Goal: Task Accomplishment & Management: Manage account settings

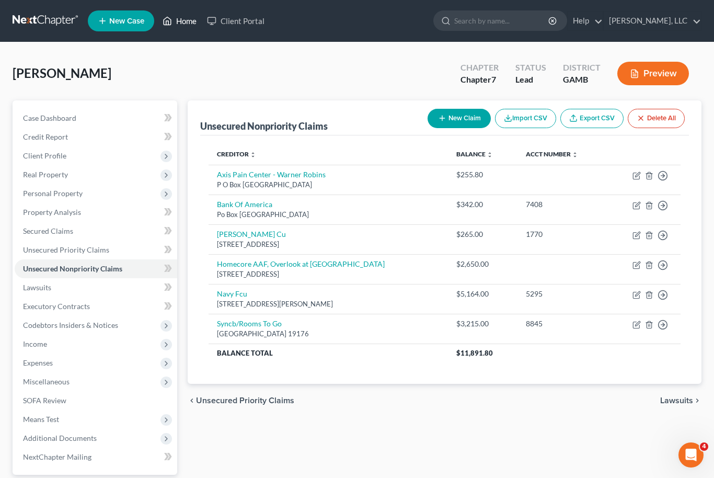
click at [189, 17] on link "Home" at bounding box center [179, 20] width 44 height 19
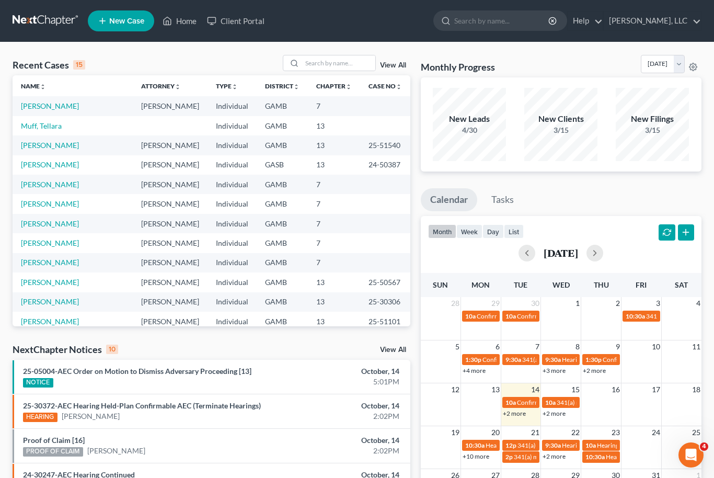
click at [7, 309] on div "Recent Cases 15 View All Name unfold_more expand_more expand_less Attorney unfo…" at bounding box center [357, 387] width 714 height 691
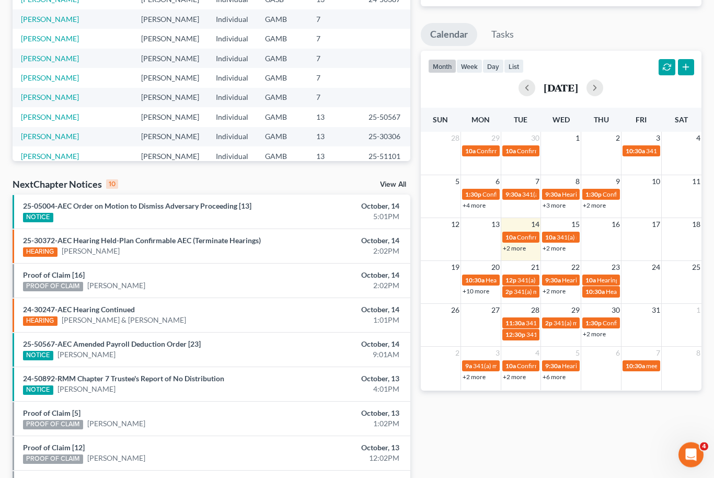
scroll to position [133, 0]
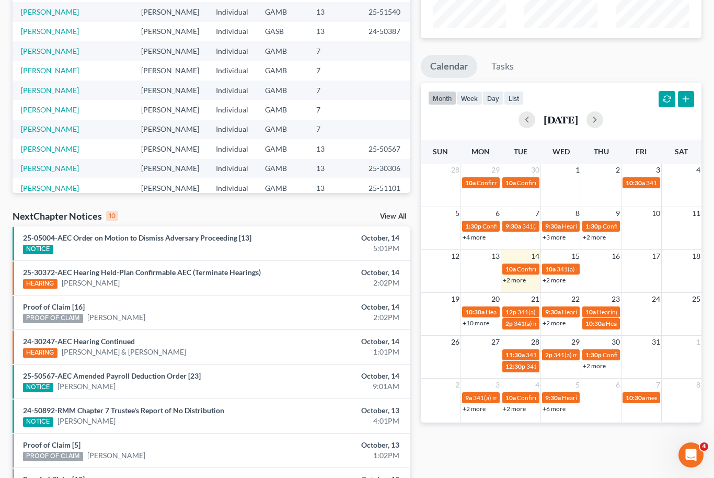
click at [398, 218] on link "View All" at bounding box center [393, 216] width 26 height 7
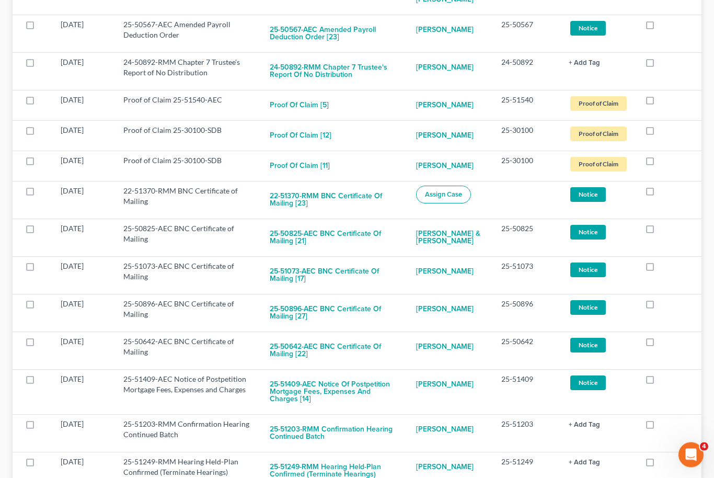
scroll to position [370, 0]
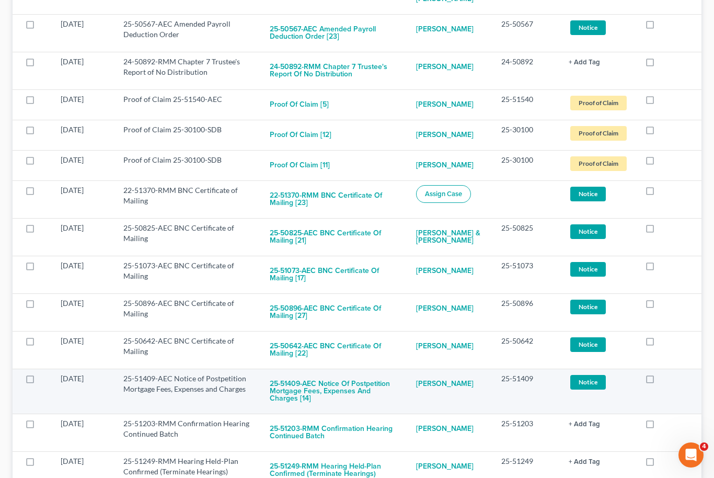
click at [589, 375] on span "Notice" at bounding box center [588, 382] width 36 height 14
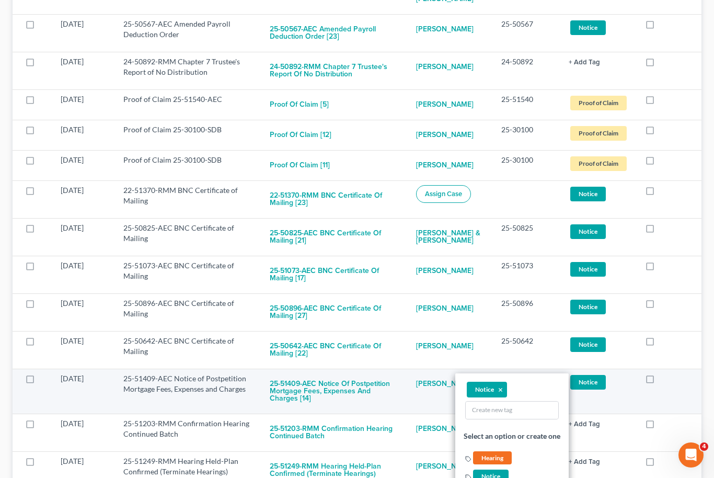
click at [622, 389] on link "Notice + Add Tag" at bounding box center [598, 381] width 60 height 17
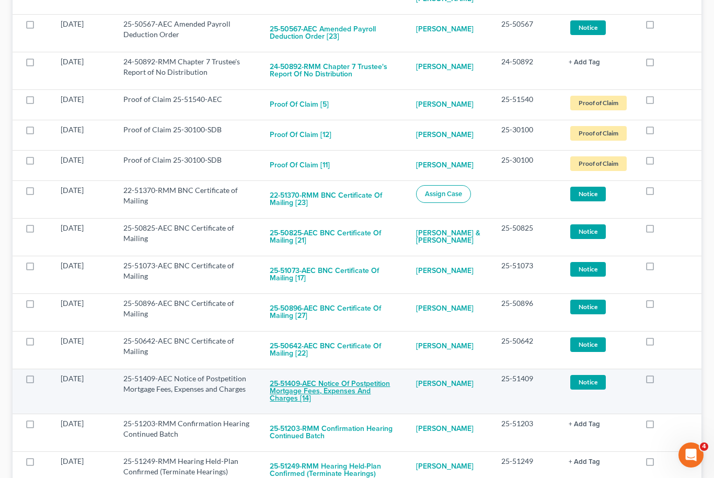
click at [371, 389] on button "25-51409-AEC Notice of Postpetition Mortgage Fees, Expenses and Charges [14]" at bounding box center [335, 391] width 130 height 36
checkbox input "true"
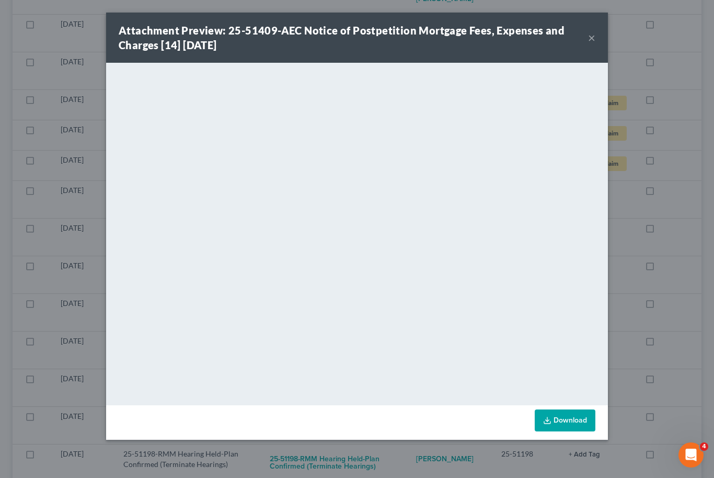
click at [595, 36] on button "×" at bounding box center [591, 37] width 7 height 13
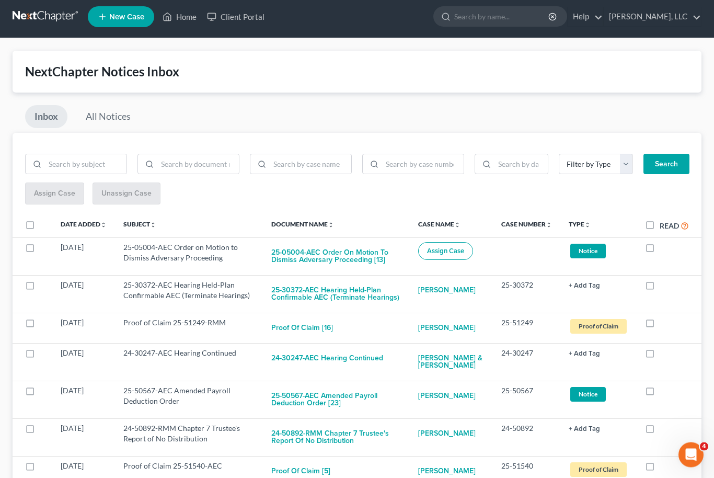
scroll to position [0, 0]
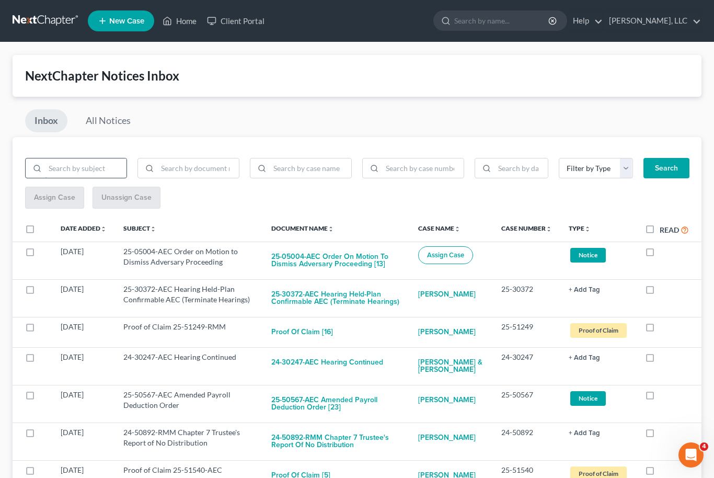
click at [47, 158] on input "search" at bounding box center [86, 168] width 82 height 20
type input "Confirm"
click at [666, 167] on button "Search" at bounding box center [666, 168] width 46 height 21
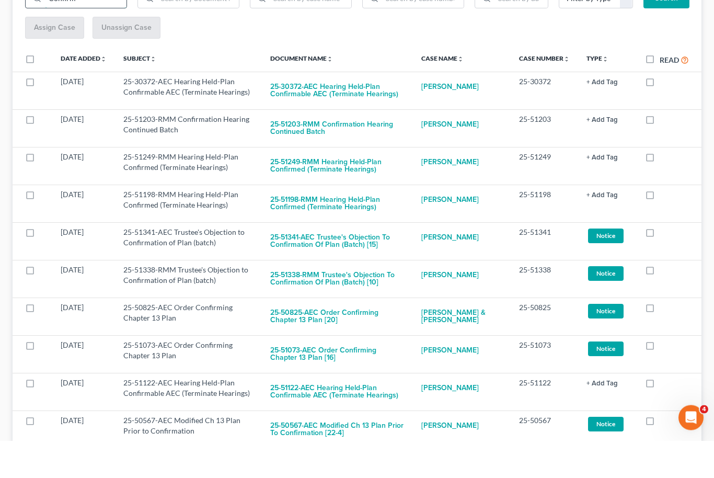
scroll to position [133, 0]
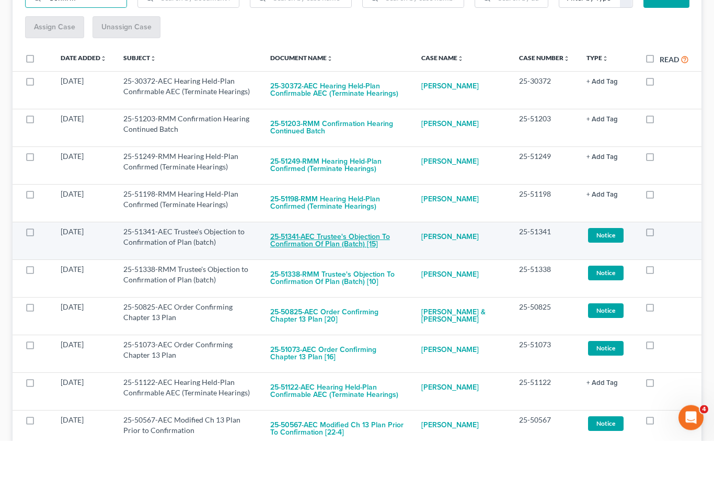
click at [324, 264] on button "25-51341-AEC Trustee's Objection to Confirmation of Plan (batch) [15]" at bounding box center [337, 278] width 134 height 28
checkbox input "true"
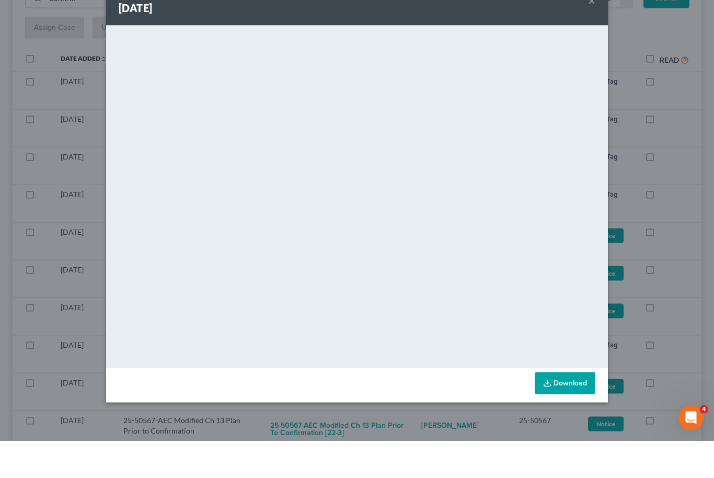
scroll to position [170, 0]
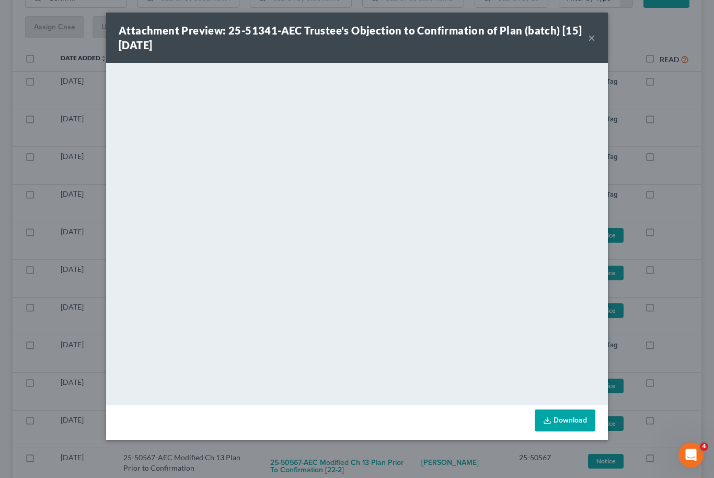
click at [575, 417] on link "Download" at bounding box center [564, 420] width 61 height 22
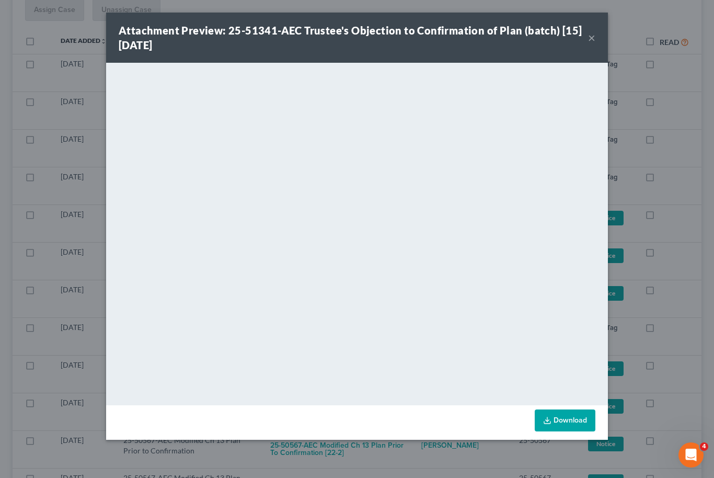
click at [589, 39] on button "×" at bounding box center [591, 37] width 7 height 13
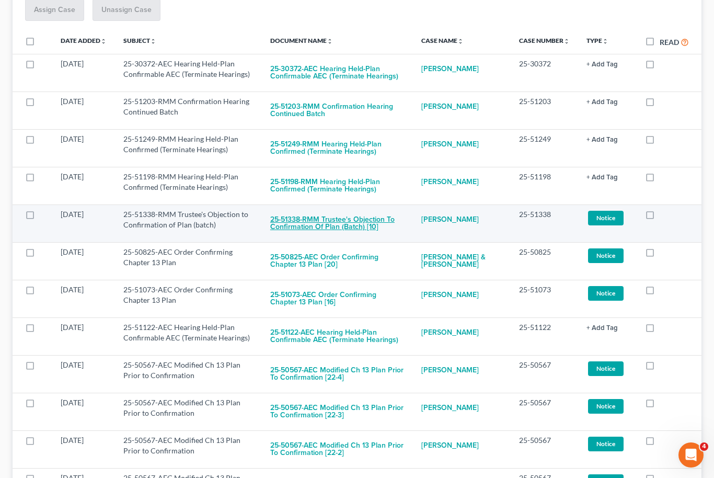
click at [342, 220] on button "25-51338-RMM Trustee's Objection to Confirmation of Plan (batch) [10]" at bounding box center [337, 223] width 134 height 28
checkbox input "true"
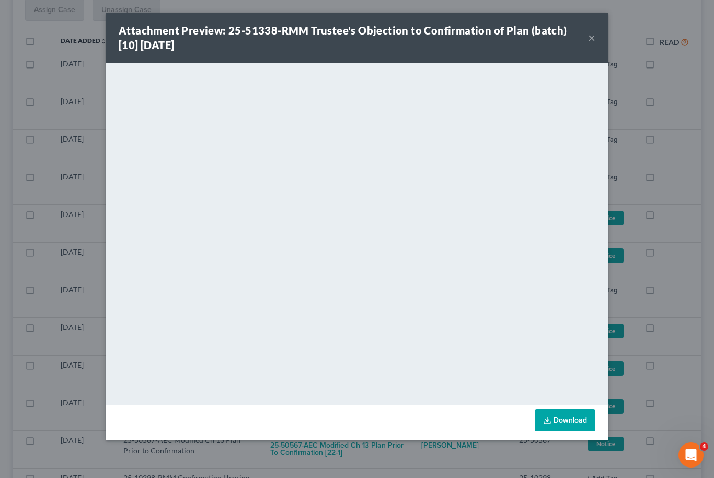
click at [550, 418] on icon at bounding box center [547, 420] width 8 height 8
click at [594, 34] on button "×" at bounding box center [591, 37] width 7 height 13
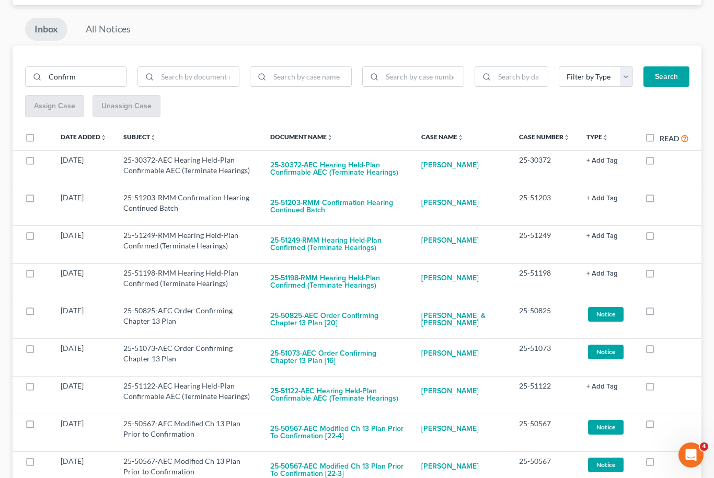
scroll to position [0, 0]
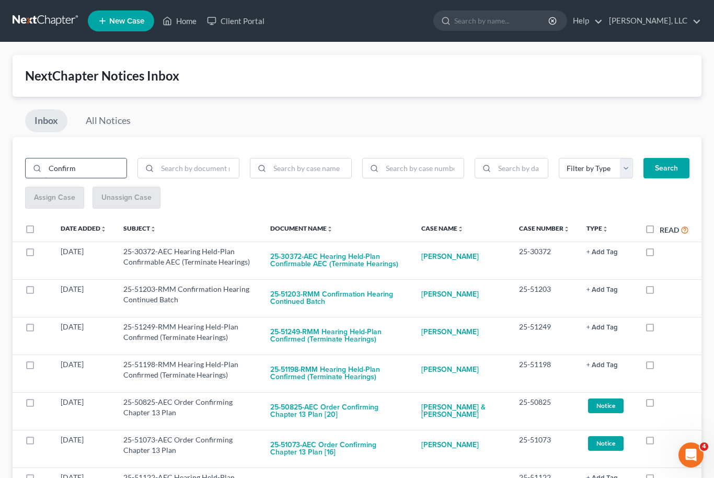
click at [66, 171] on input "Confirm" at bounding box center [86, 168] width 82 height 20
type input "C"
click at [305, 172] on input "search" at bounding box center [311, 168] width 82 height 20
type input "[PERSON_NAME]"
click at [666, 167] on button "Search" at bounding box center [666, 168] width 46 height 21
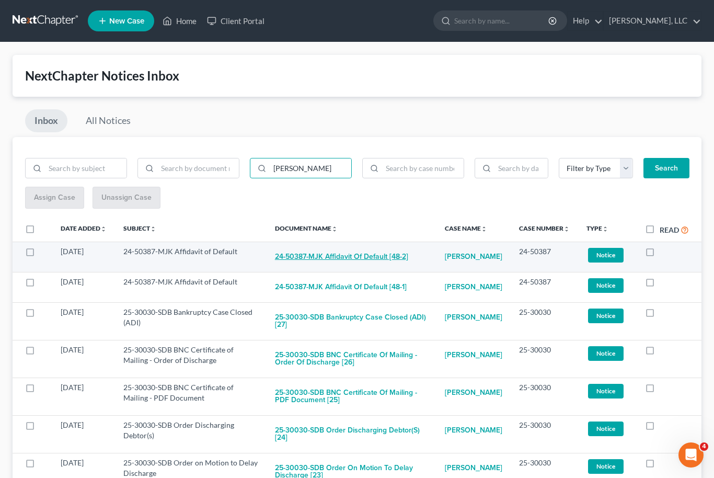
click at [331, 258] on button "24-50387-MJK Affidavit of Default [48-2]" at bounding box center [341, 256] width 133 height 21
checkbox input "true"
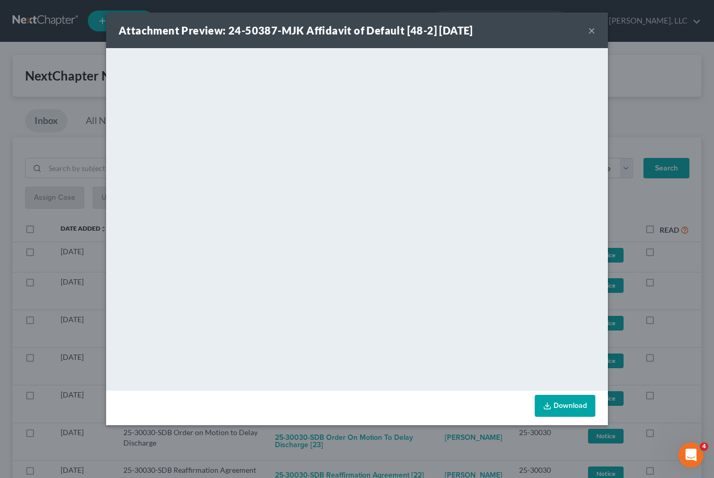
click at [573, 403] on link "Download" at bounding box center [564, 405] width 61 height 22
click at [592, 29] on button "×" at bounding box center [591, 30] width 7 height 13
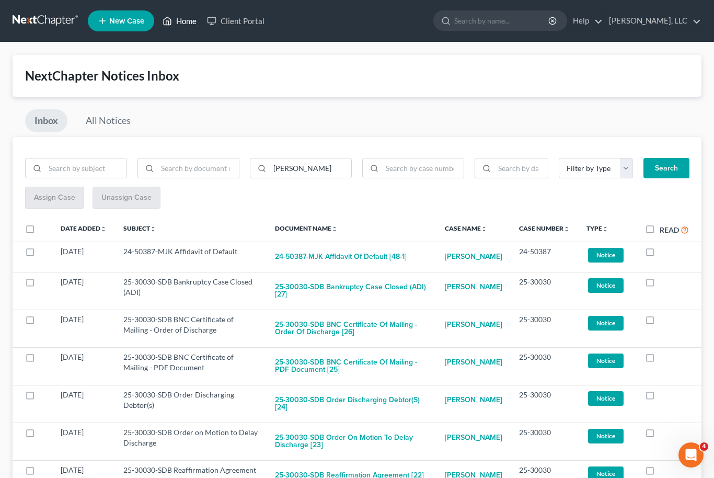
click at [183, 27] on link "Home" at bounding box center [179, 20] width 44 height 19
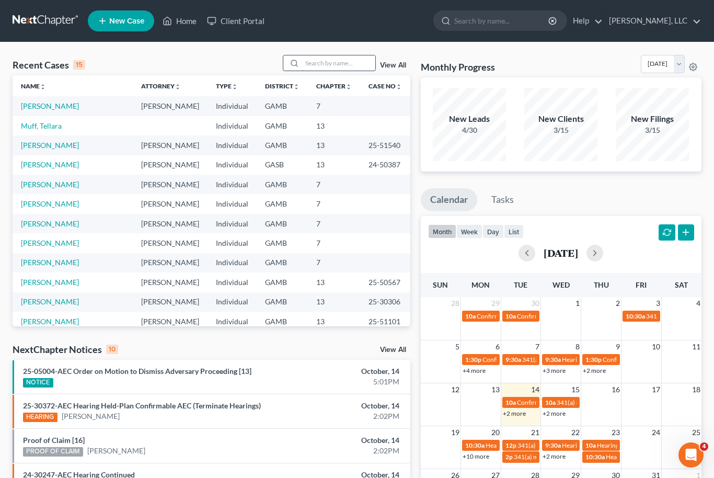
click at [318, 65] on input "search" at bounding box center [338, 62] width 73 height 15
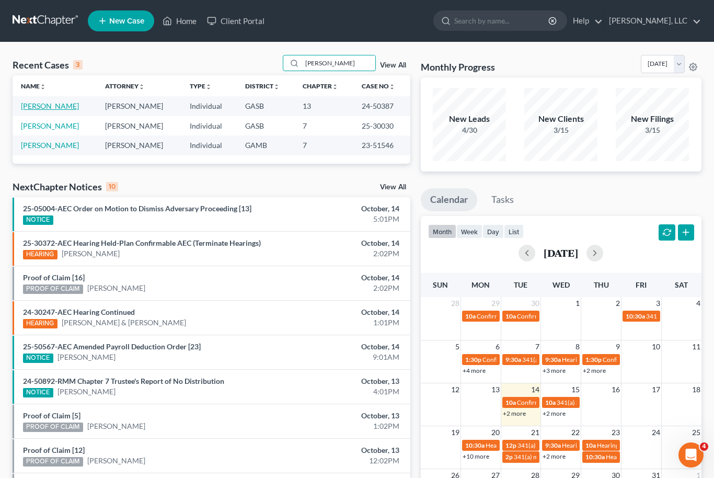
type input "[PERSON_NAME]"
click at [33, 109] on link "[PERSON_NAME]" at bounding box center [50, 105] width 58 height 9
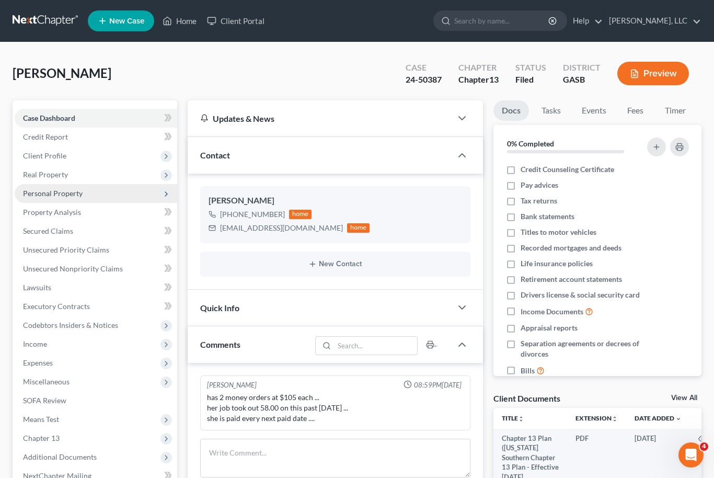
click at [34, 194] on span "Personal Property" at bounding box center [53, 193] width 60 height 9
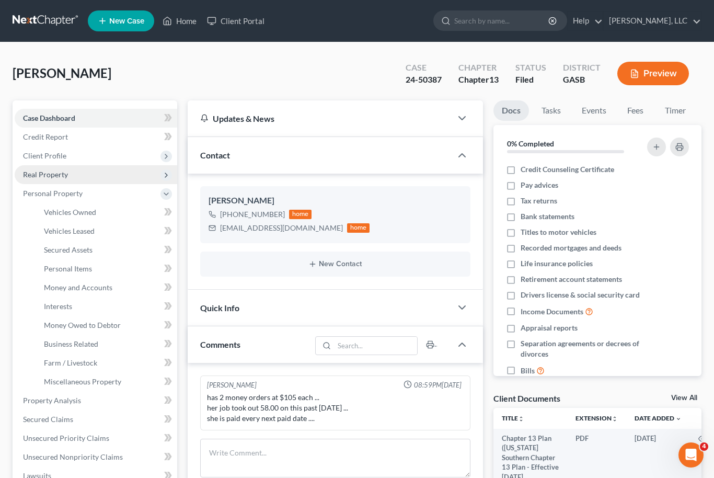
click at [41, 180] on span "Real Property" at bounding box center [96, 174] width 162 height 19
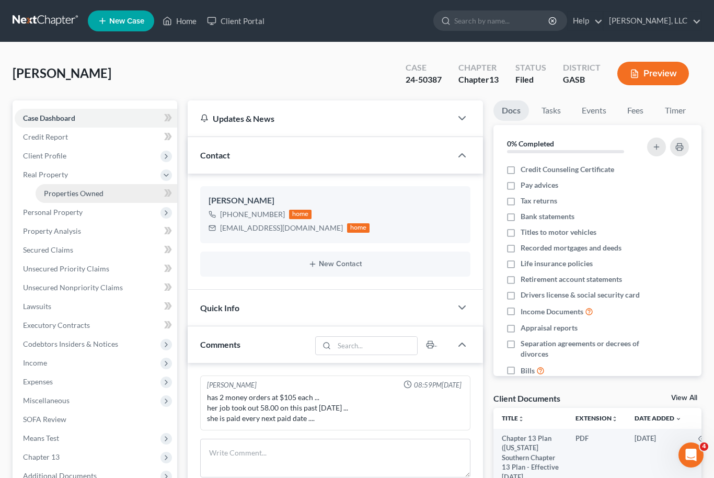
click at [60, 199] on link "Properties Owned" at bounding box center [107, 193] width 142 height 19
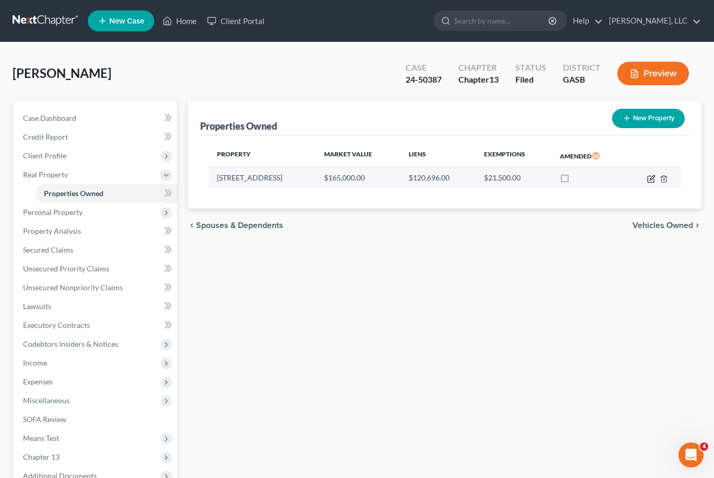
click at [651, 178] on icon "button" at bounding box center [651, 177] width 5 height 5
select select "10"
select select "0"
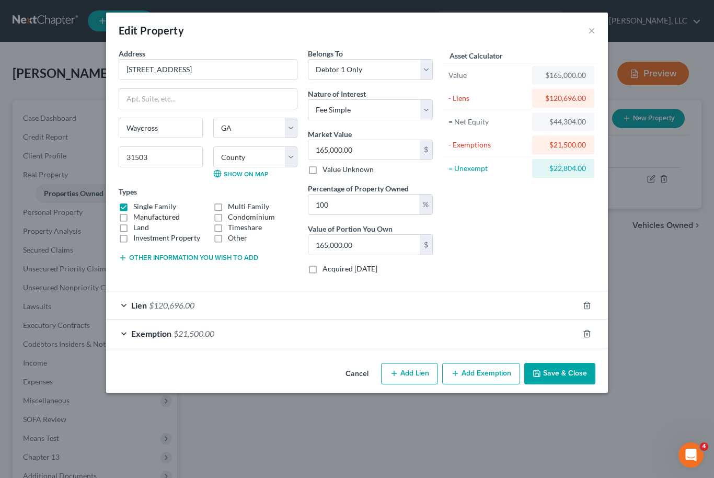
click at [579, 376] on button "Save & Close" at bounding box center [559, 374] width 71 height 22
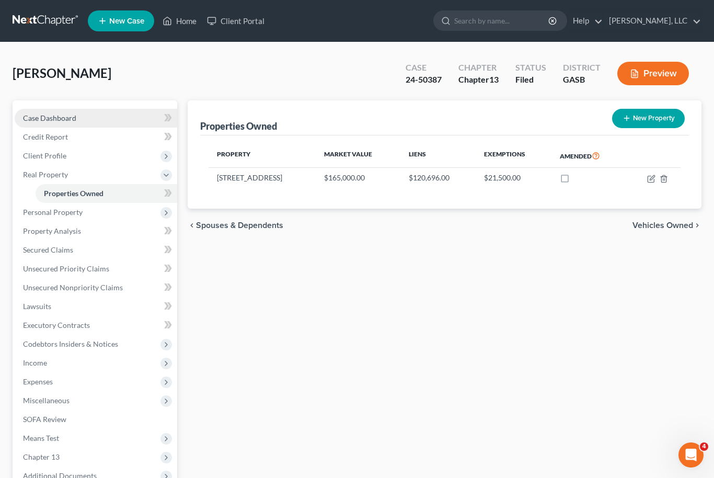
click at [43, 114] on span "Case Dashboard" at bounding box center [49, 117] width 53 height 9
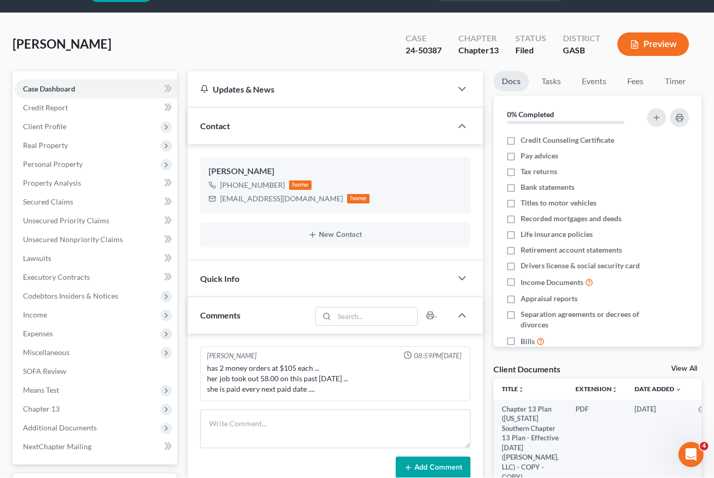
click at [690, 367] on link "View All" at bounding box center [684, 368] width 26 height 7
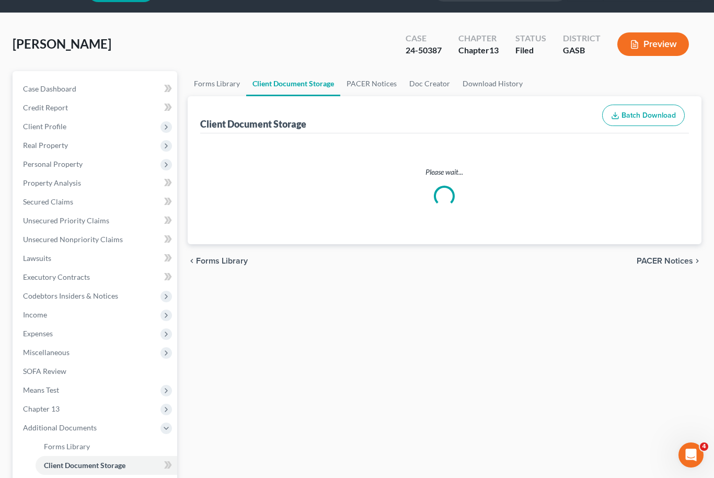
select select "1"
select select "4"
select select "3"
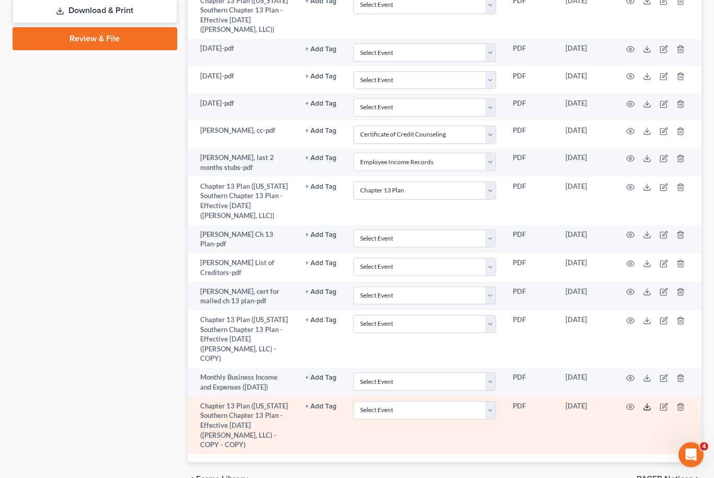
scroll to position [597, 0]
click at [650, 403] on icon at bounding box center [647, 407] width 8 height 8
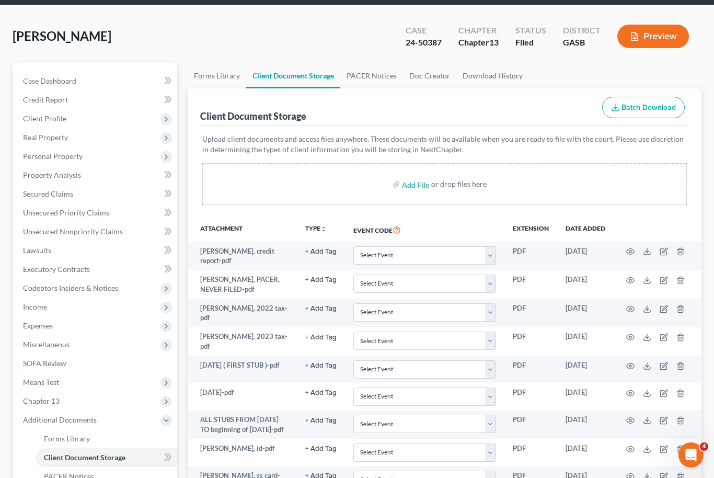
scroll to position [14, 0]
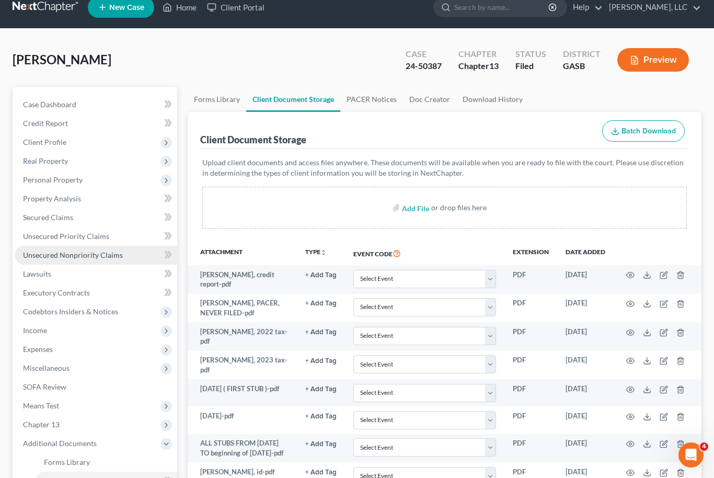
click at [88, 255] on span "Unsecured Nonpriority Claims" at bounding box center [73, 254] width 100 height 9
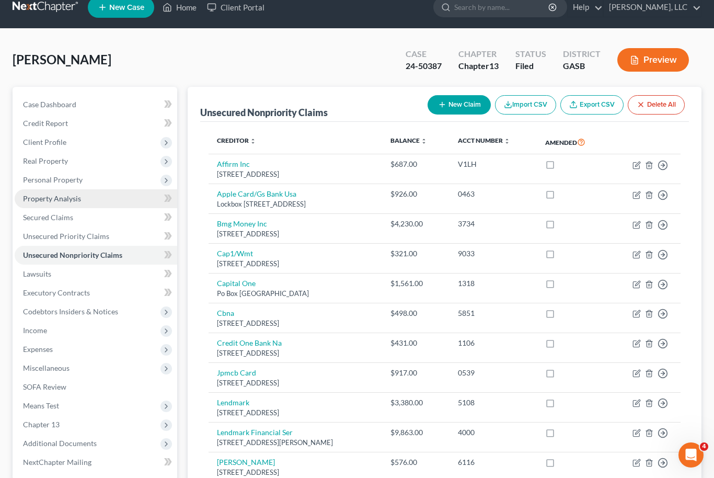
click at [89, 200] on link "Property Analysis" at bounding box center [96, 198] width 162 height 19
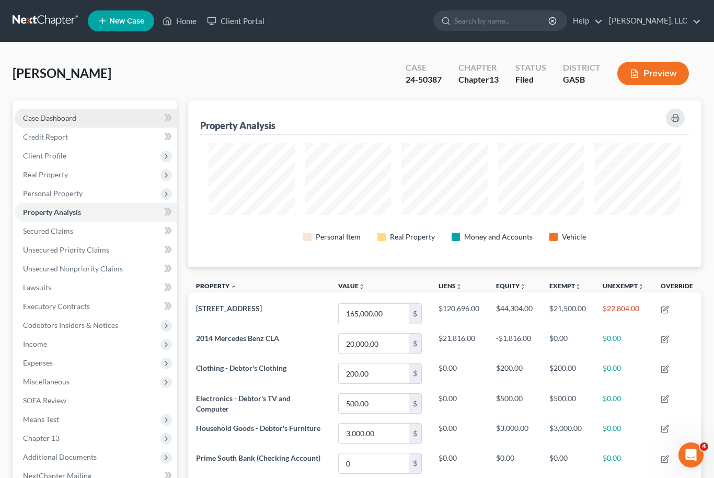
click at [91, 119] on link "Case Dashboard" at bounding box center [96, 118] width 162 height 19
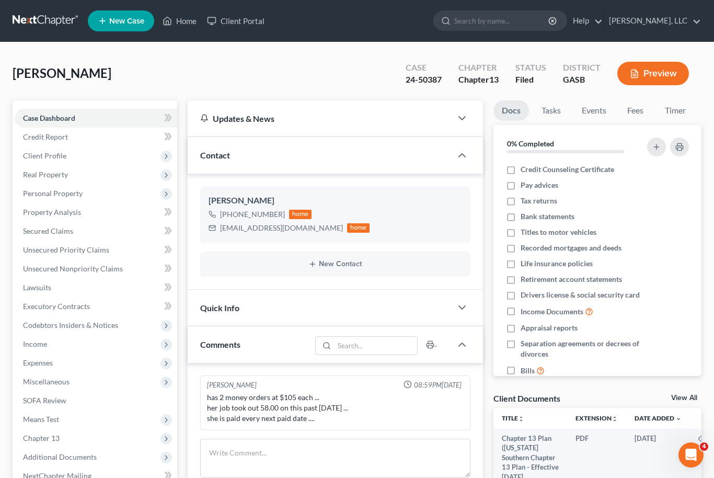
click at [691, 398] on link "View All" at bounding box center [684, 397] width 26 height 7
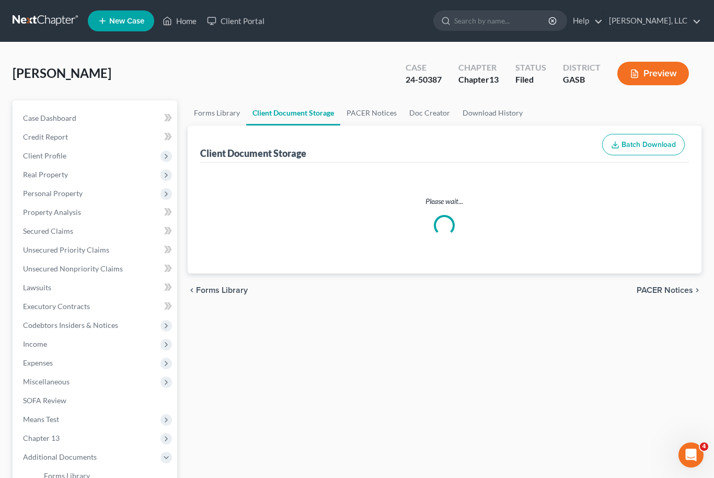
select select "1"
select select "4"
select select "3"
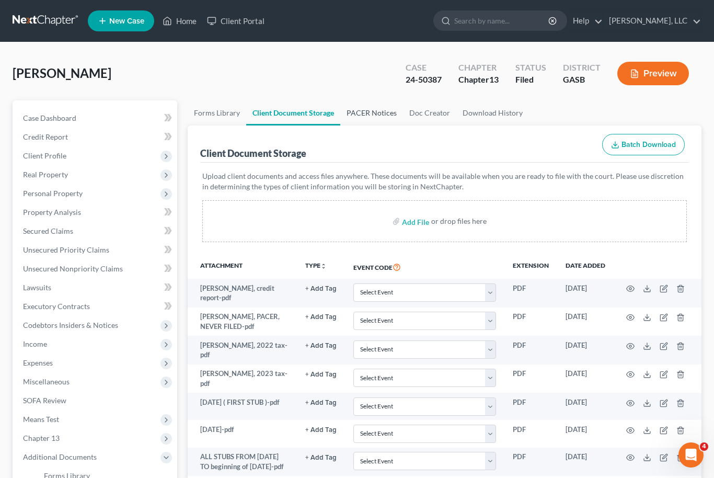
click at [376, 107] on link "PACER Notices" at bounding box center [371, 112] width 63 height 25
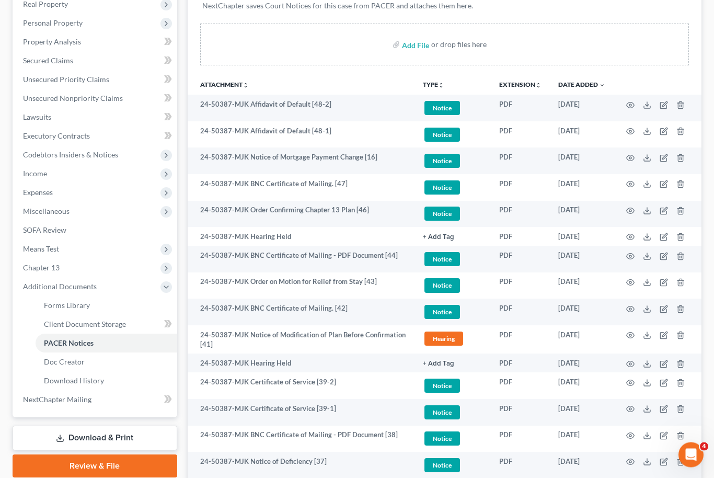
scroll to position [169, 0]
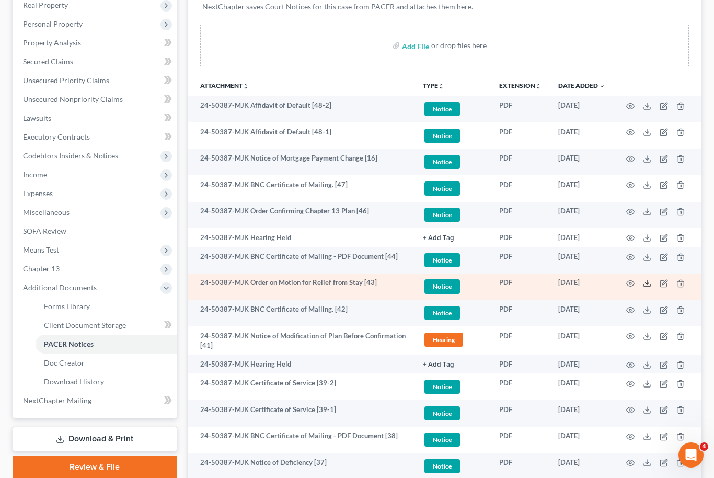
click at [645, 284] on icon at bounding box center [647, 283] width 8 height 8
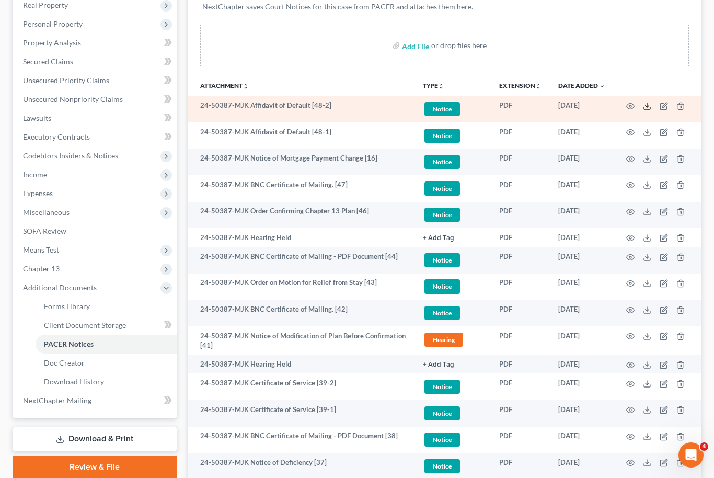
click at [649, 108] on icon at bounding box center [647, 106] width 8 height 8
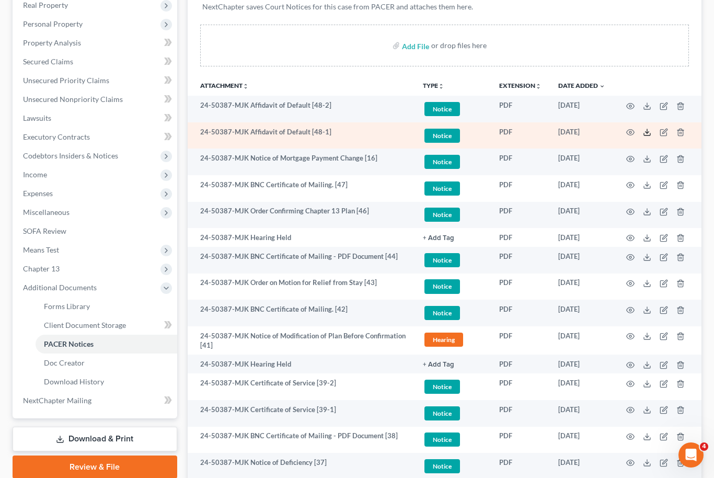
click at [650, 133] on icon at bounding box center [647, 132] width 8 height 8
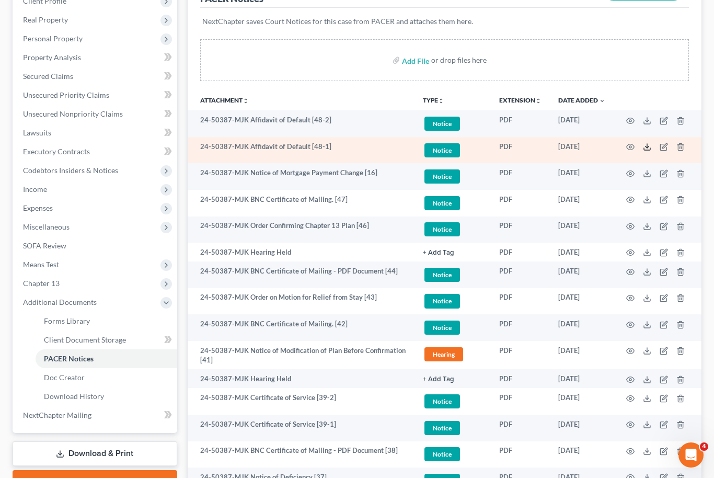
scroll to position [153, 0]
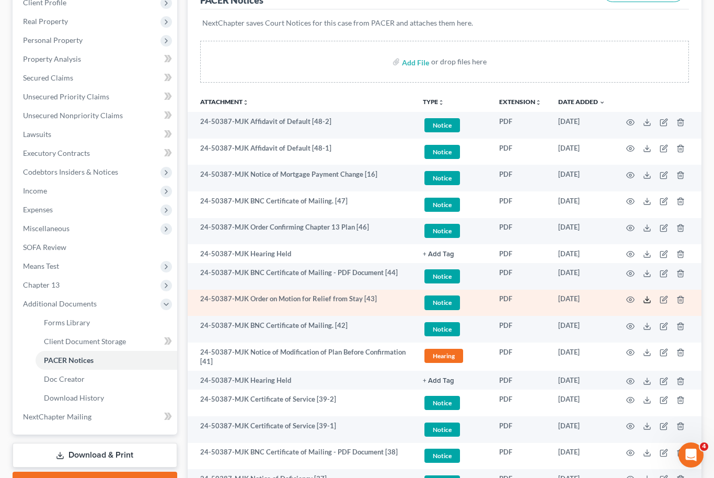
click at [650, 298] on icon at bounding box center [647, 299] width 8 height 8
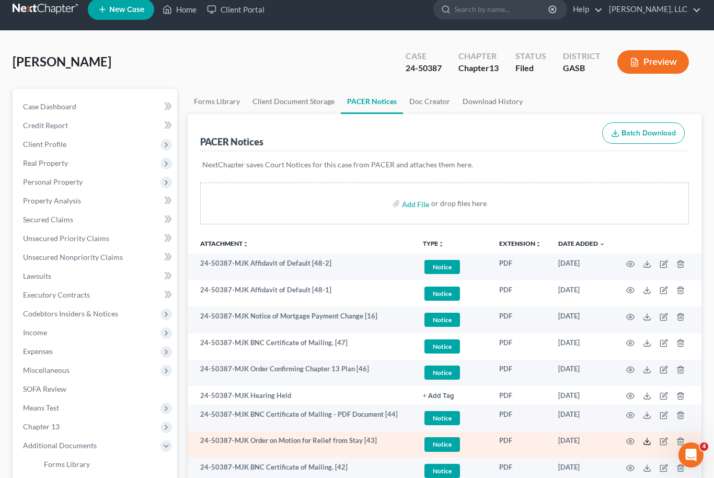
scroll to position [11, 0]
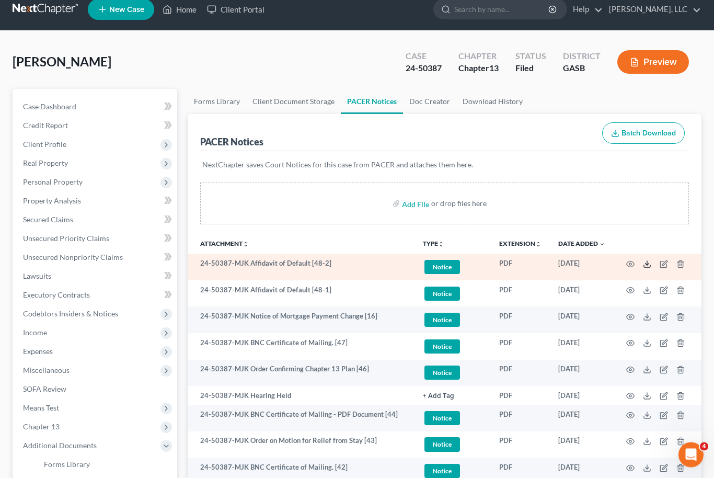
click at [646, 267] on icon at bounding box center [647, 264] width 8 height 8
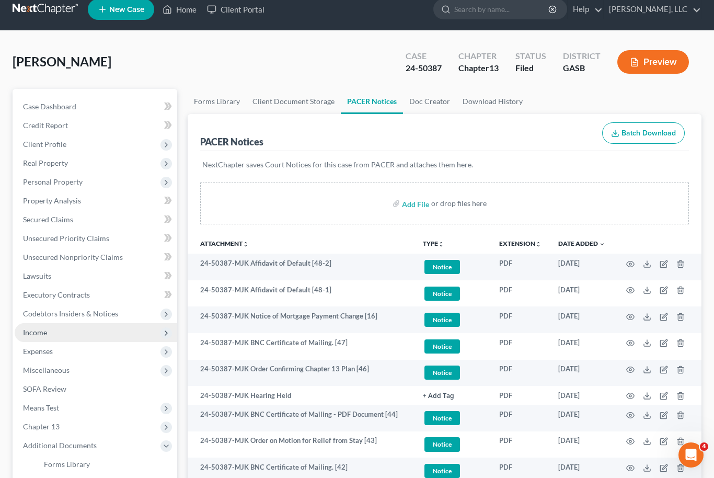
click at [27, 328] on span "Income" at bounding box center [35, 332] width 24 height 9
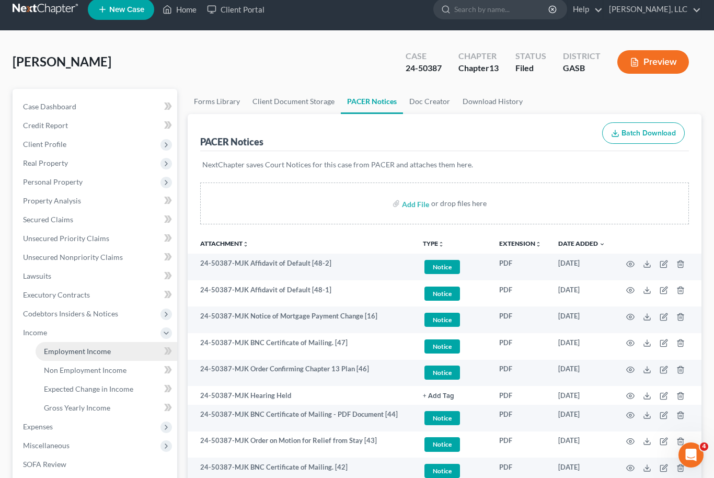
click at [51, 349] on span "Employment Income" at bounding box center [77, 350] width 67 height 9
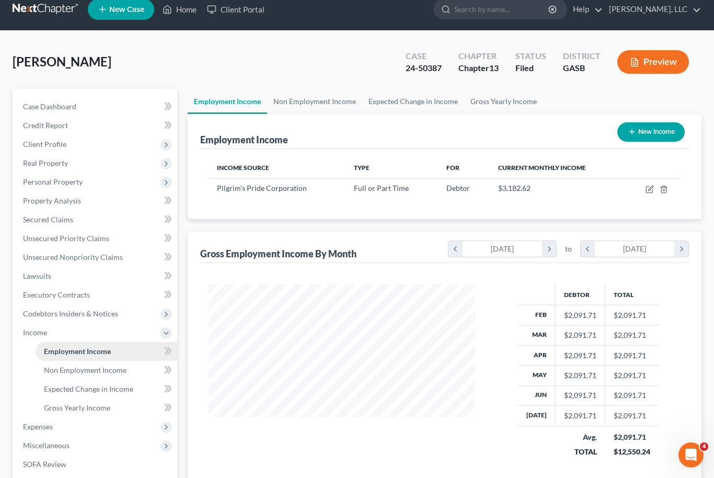
scroll to position [187, 288]
click at [328, 101] on link "Non Employment Income" at bounding box center [314, 101] width 95 height 25
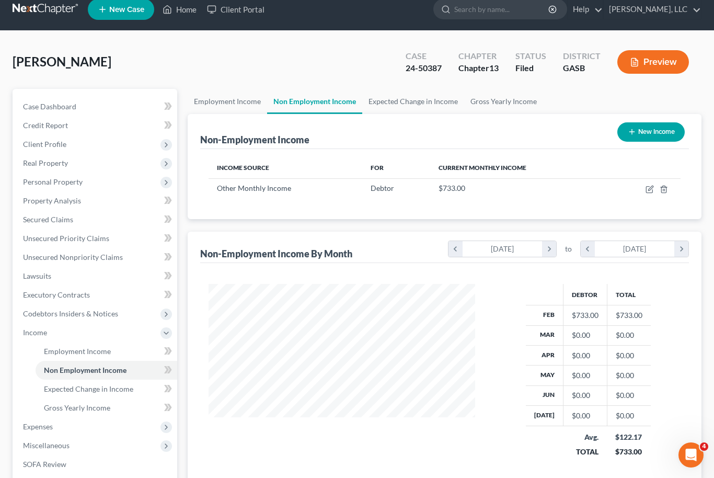
scroll to position [187, 288]
click at [650, 185] on icon "button" at bounding box center [649, 189] width 8 height 8
select select "13"
select select "0"
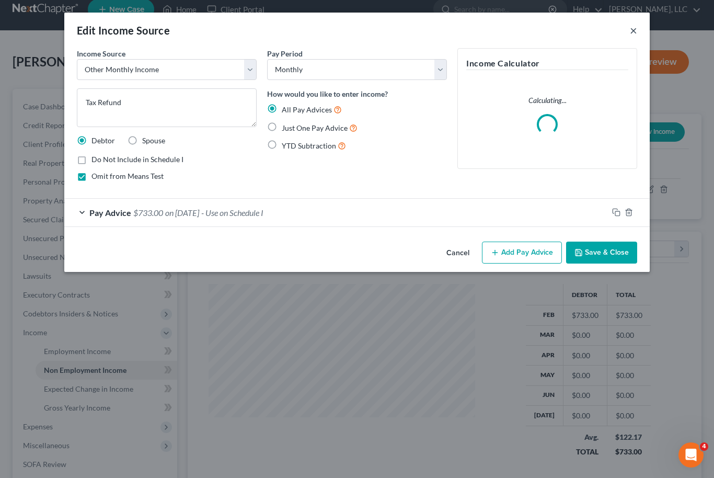
click at [635, 29] on button "×" at bounding box center [633, 30] width 7 height 13
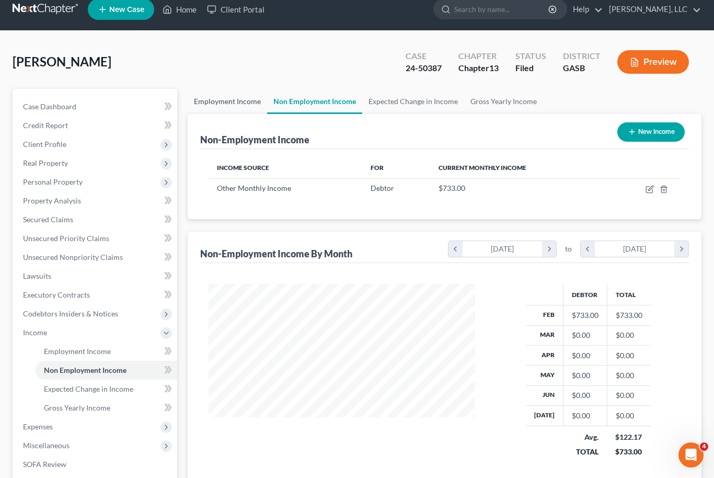
click at [224, 106] on link "Employment Income" at bounding box center [227, 101] width 79 height 25
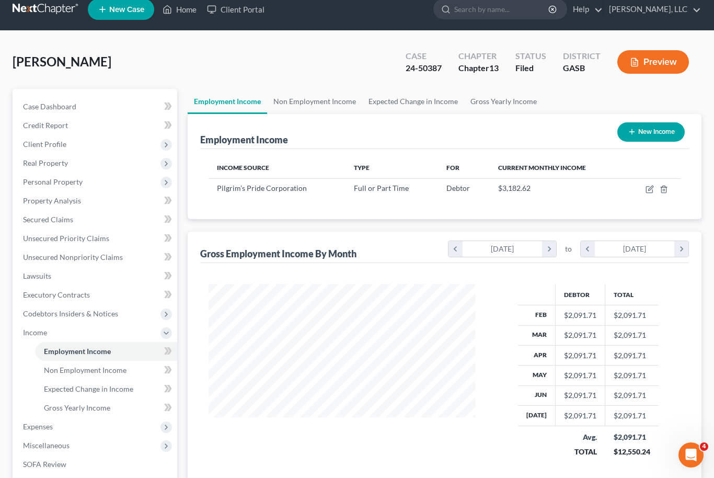
scroll to position [187, 288]
click at [42, 267] on link "Lawsuits" at bounding box center [96, 275] width 162 height 19
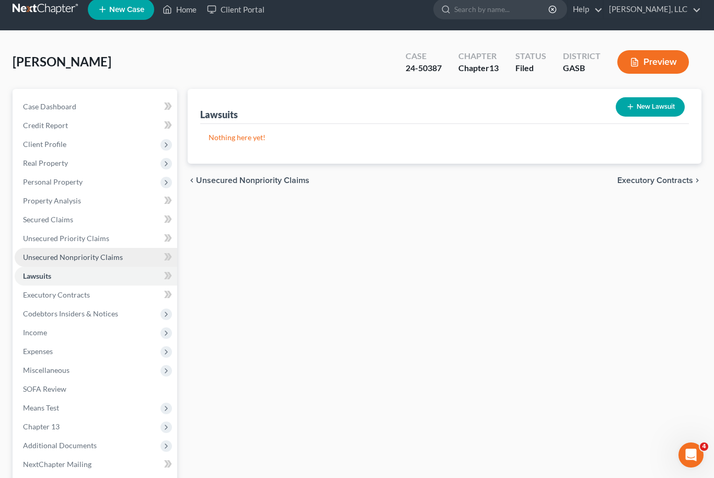
click at [44, 256] on span "Unsecured Nonpriority Claims" at bounding box center [73, 256] width 100 height 9
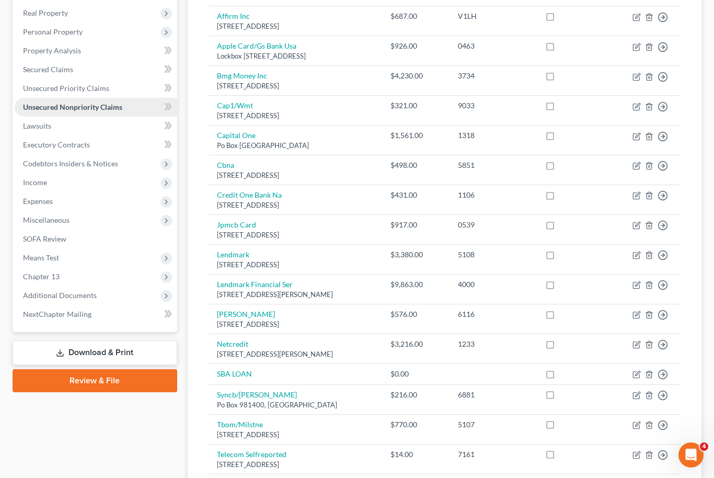
scroll to position [152, 0]
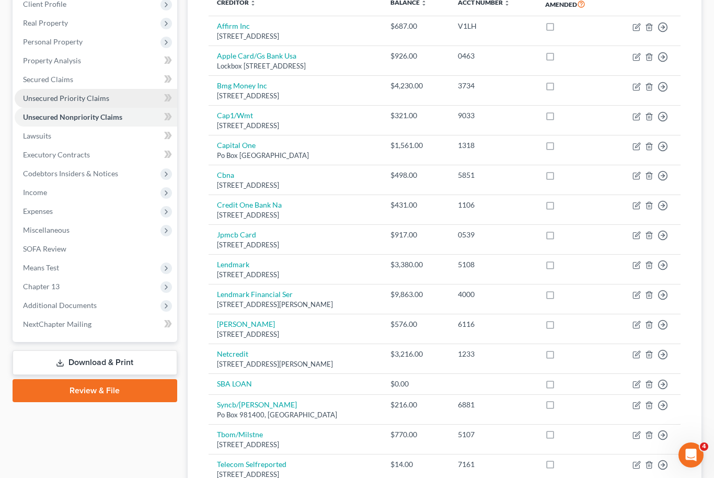
click at [41, 94] on span "Unsecured Priority Claims" at bounding box center [66, 98] width 86 height 9
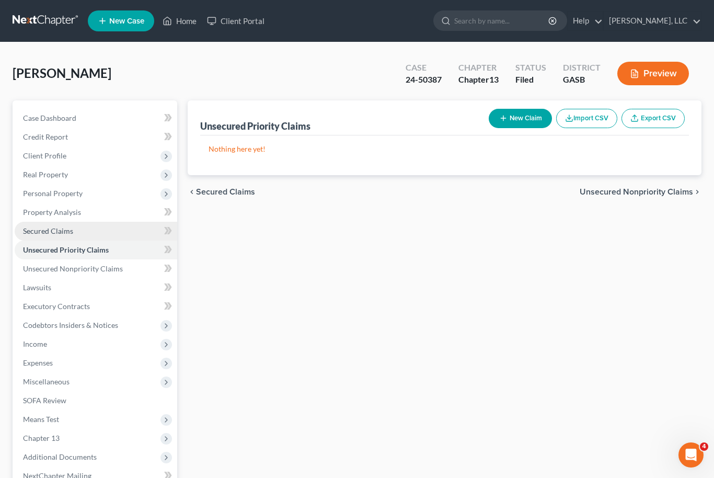
click at [53, 229] on span "Secured Claims" at bounding box center [48, 230] width 50 height 9
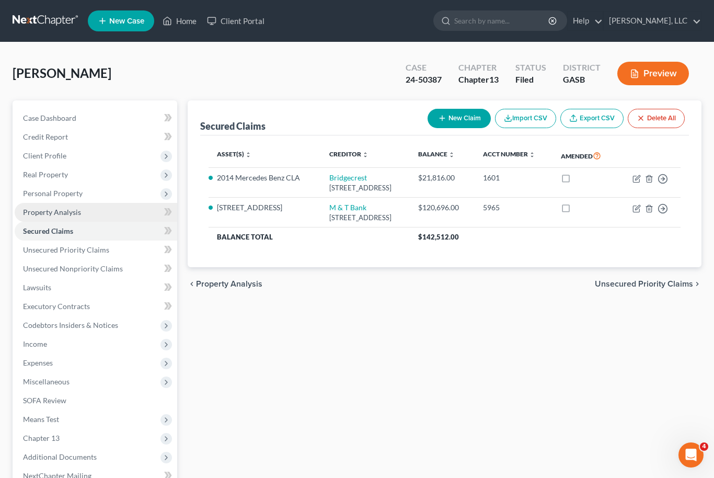
click at [47, 216] on link "Property Analysis" at bounding box center [96, 212] width 162 height 19
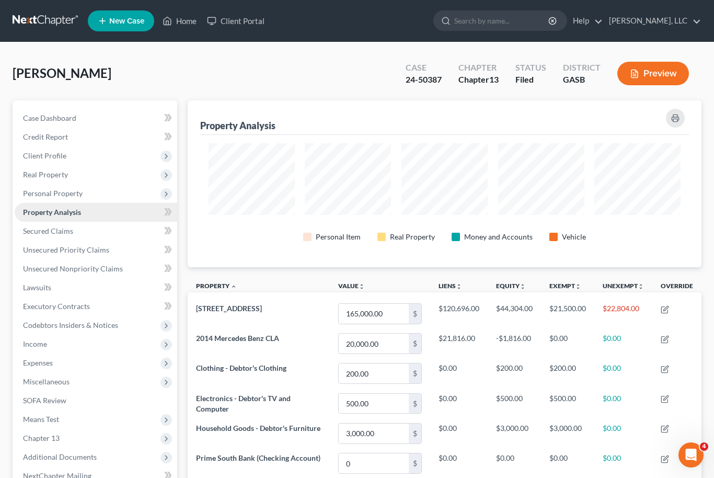
scroll to position [167, 514]
click at [44, 155] on span "Client Profile" at bounding box center [44, 155] width 43 height 9
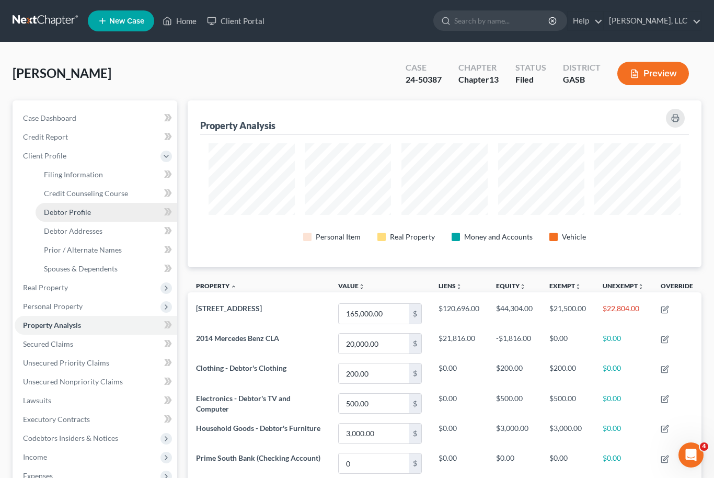
click at [58, 213] on span "Debtor Profile" at bounding box center [67, 211] width 47 height 9
select select "0"
select select "2"
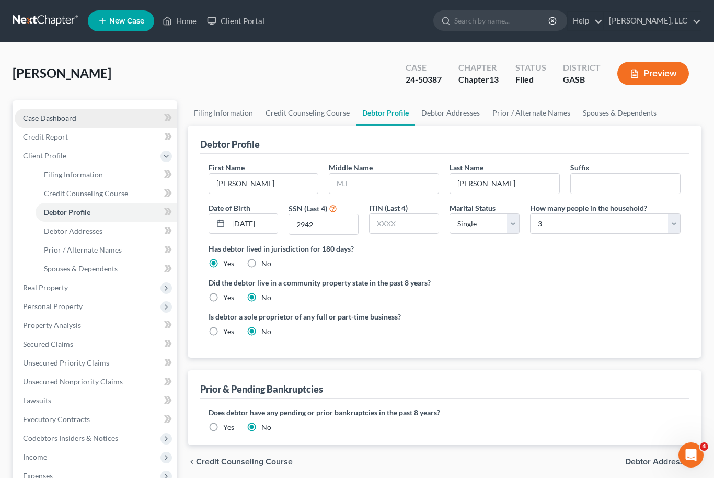
click at [48, 117] on span "Case Dashboard" at bounding box center [49, 117] width 53 height 9
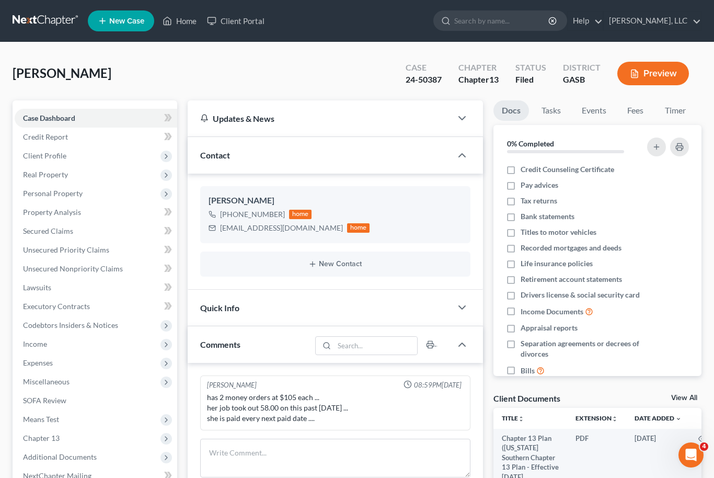
click at [691, 395] on link "View All" at bounding box center [684, 397] width 26 height 7
select select "1"
select select "4"
select select "3"
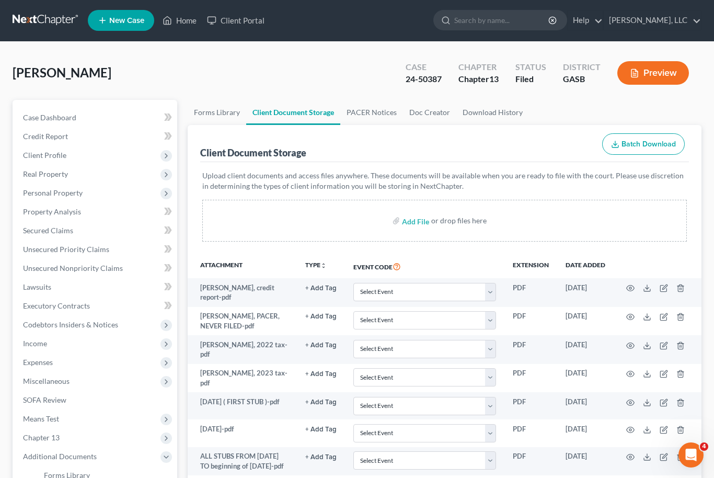
scroll to position [2, 0]
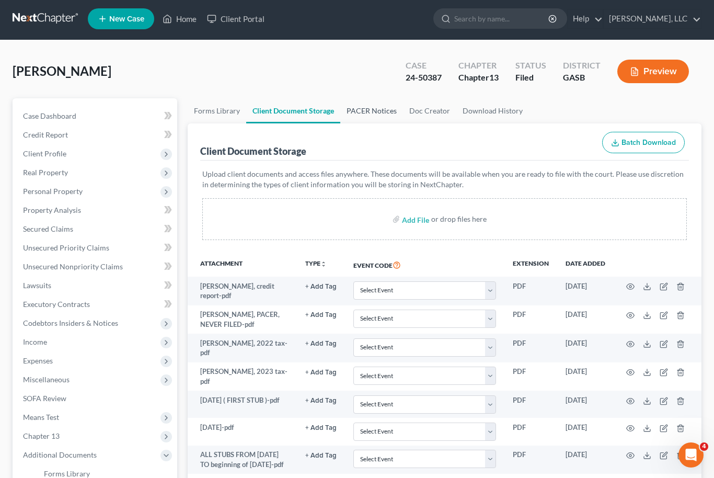
click at [371, 109] on link "PACER Notices" at bounding box center [371, 110] width 63 height 25
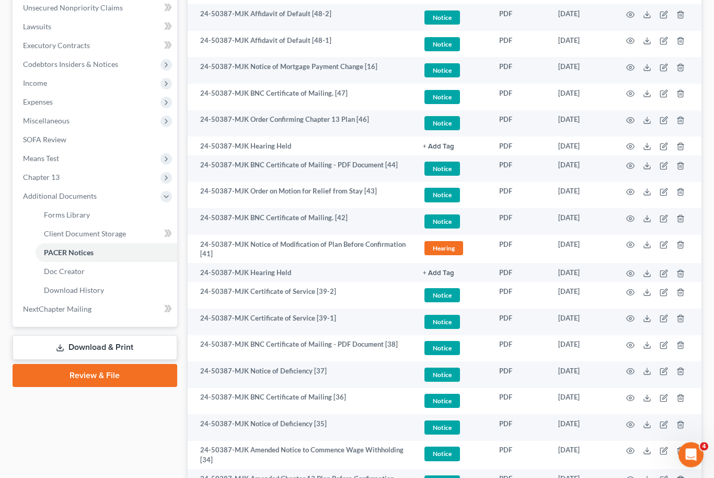
scroll to position [261, 0]
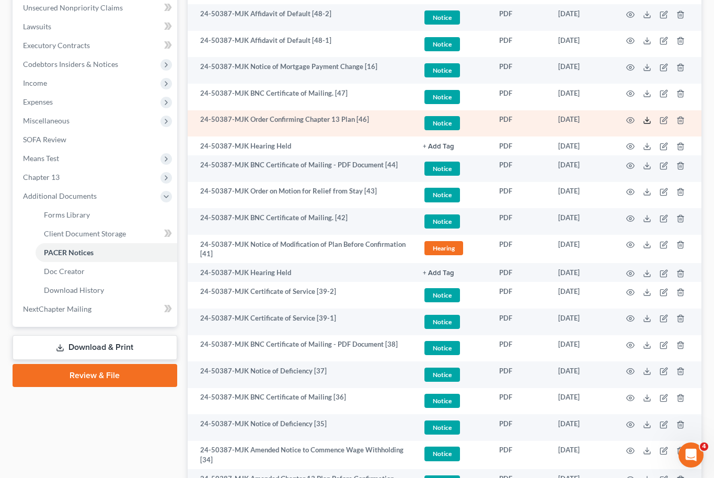
click at [644, 118] on icon at bounding box center [647, 120] width 8 height 8
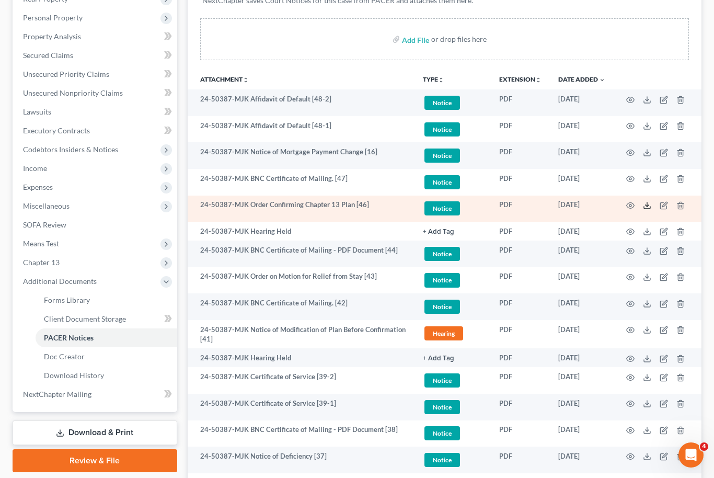
scroll to position [132, 0]
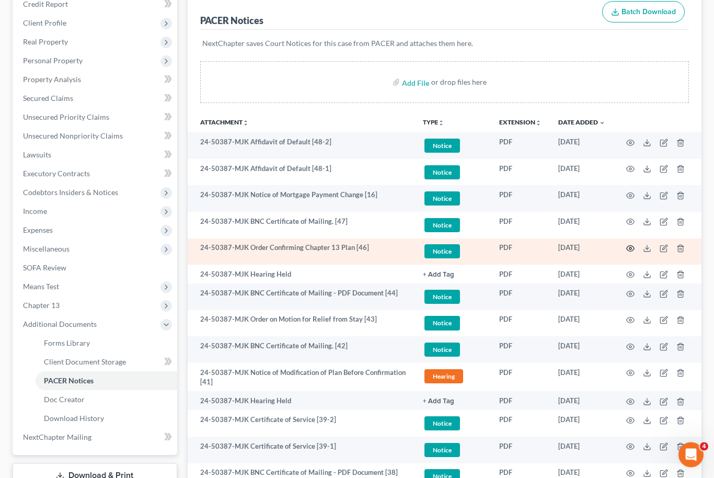
click at [632, 250] on icon "button" at bounding box center [630, 249] width 8 height 8
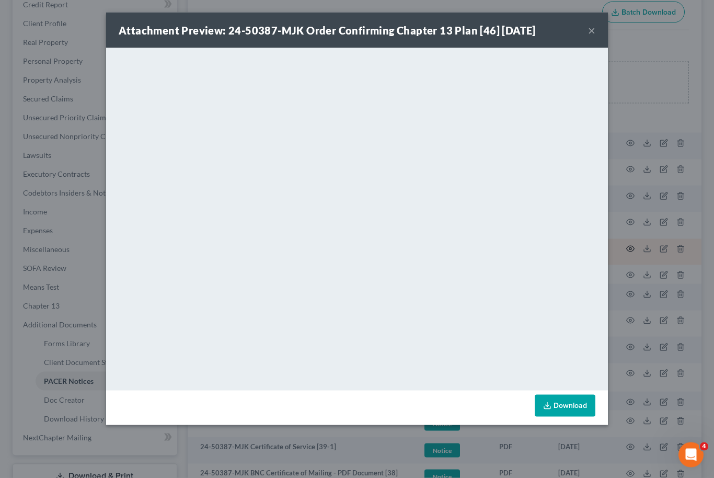
scroll to position [133, 0]
click at [592, 34] on button "×" at bounding box center [591, 30] width 7 height 13
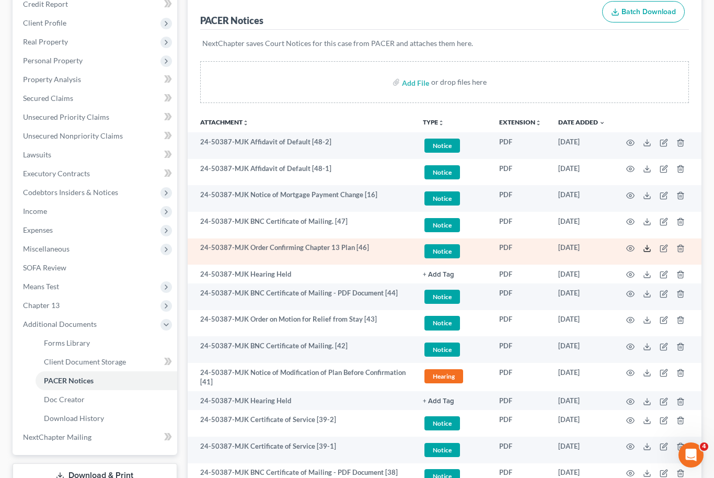
click at [647, 250] on icon at bounding box center [647, 250] width 6 height 2
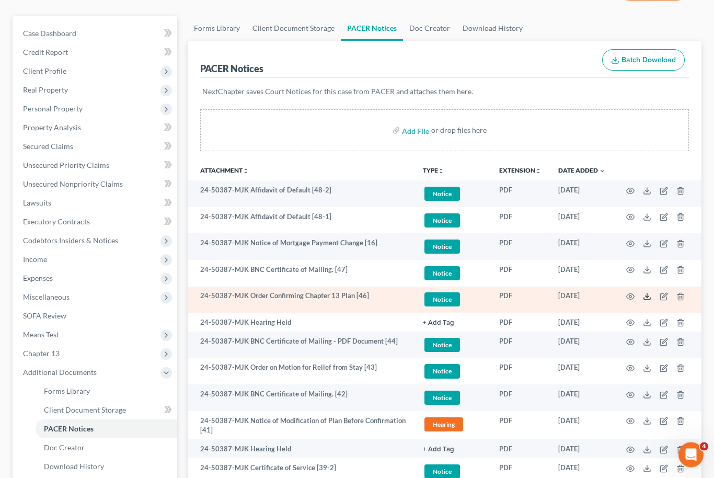
scroll to position [0, 0]
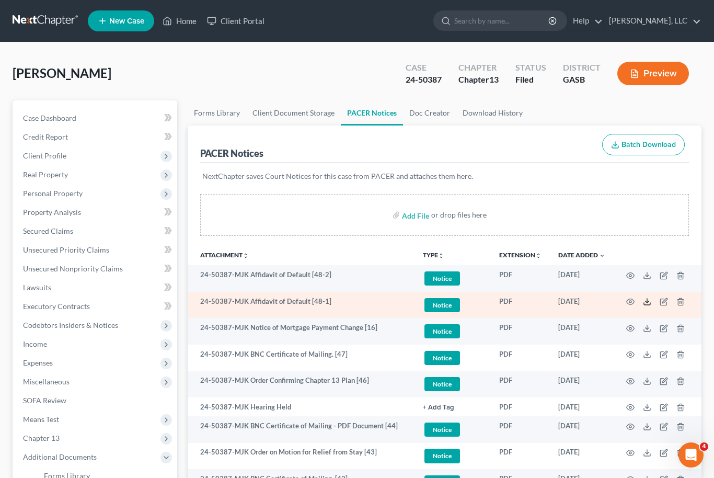
click at [649, 302] on icon at bounding box center [647, 301] width 8 height 8
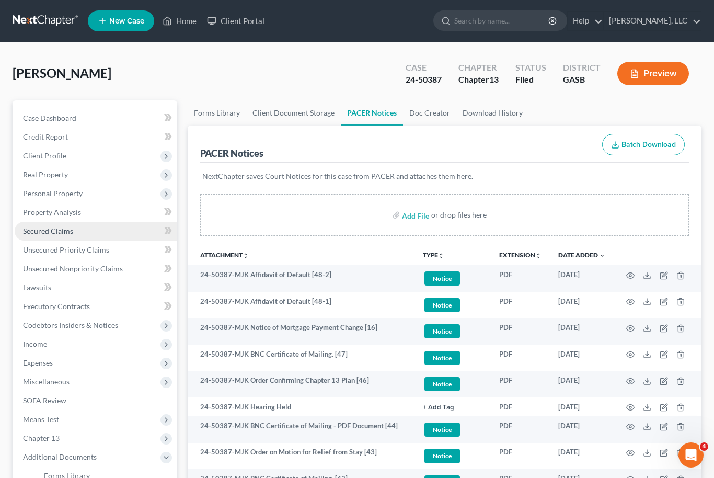
click at [39, 230] on span "Secured Claims" at bounding box center [48, 230] width 50 height 9
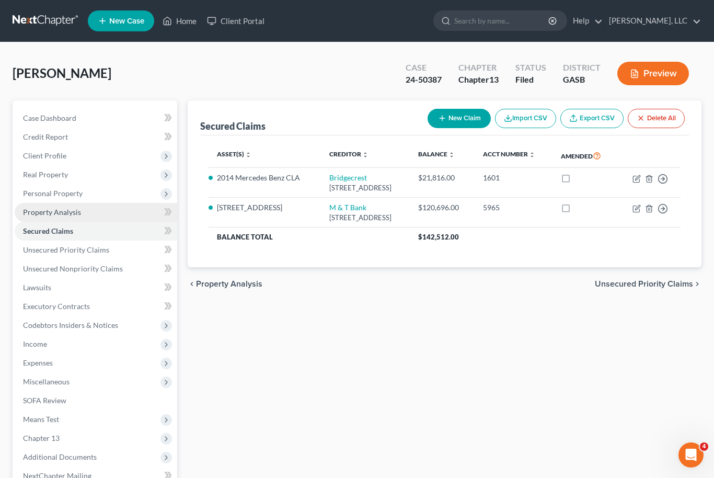
click at [42, 212] on span "Property Analysis" at bounding box center [52, 211] width 58 height 9
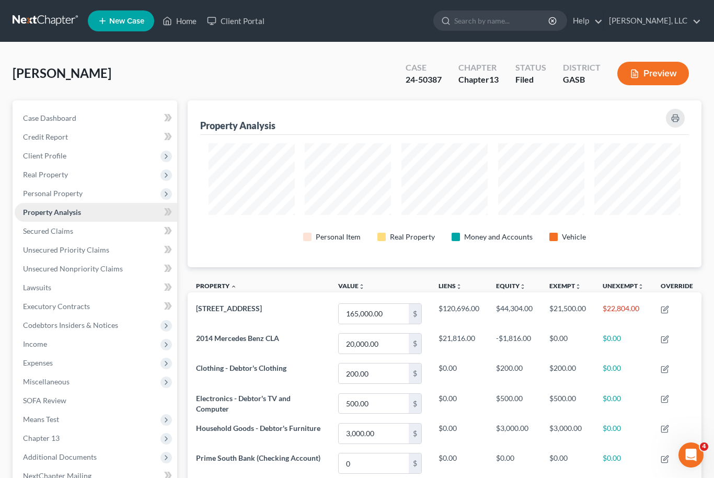
scroll to position [167, 514]
click at [41, 194] on span "Personal Property" at bounding box center [53, 193] width 60 height 9
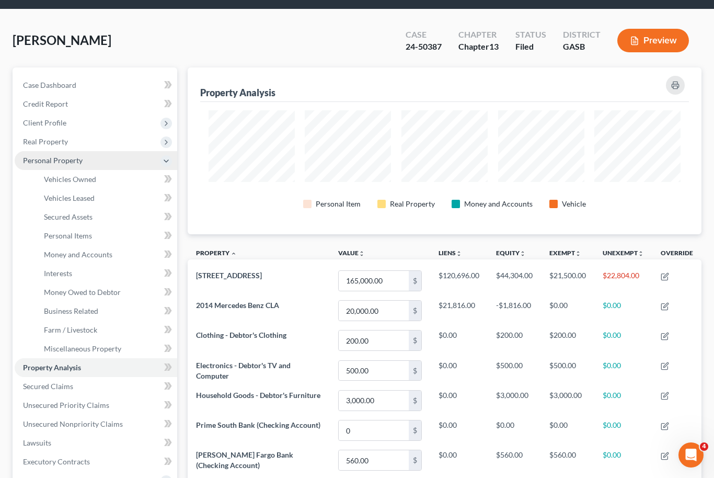
scroll to position [0, 0]
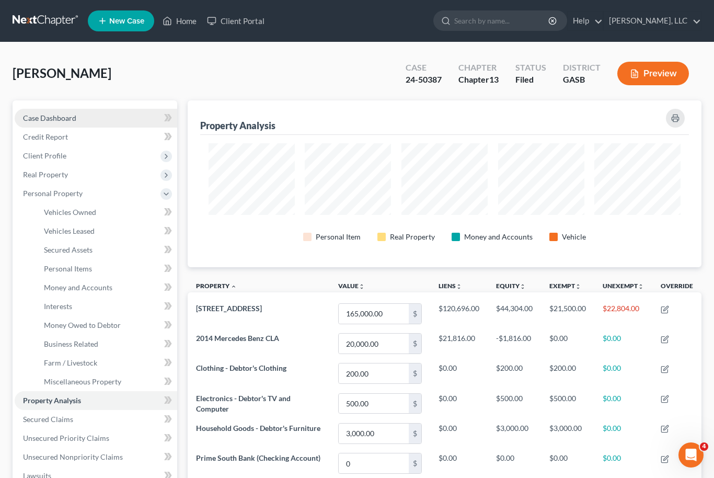
click at [38, 117] on span "Case Dashboard" at bounding box center [49, 117] width 53 height 9
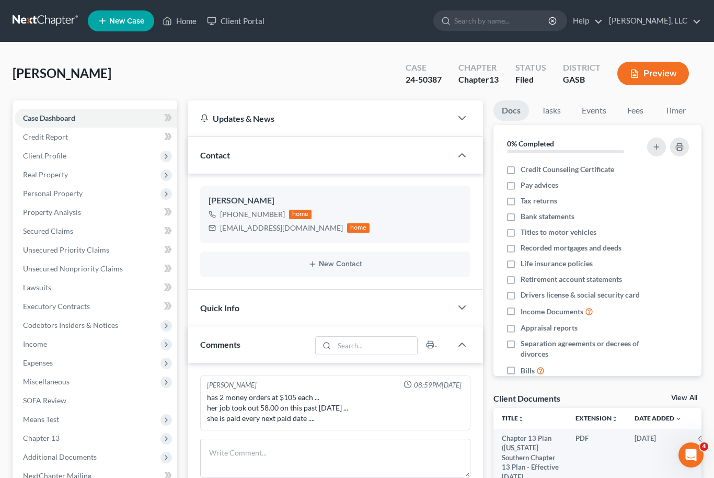
click at [695, 389] on div "Docs Tasks Events Fees Timer 0% Completed Nothing here yet! Credit Counseling C…" at bounding box center [597, 366] width 218 height 533
click at [693, 395] on link "View All" at bounding box center [684, 397] width 26 height 7
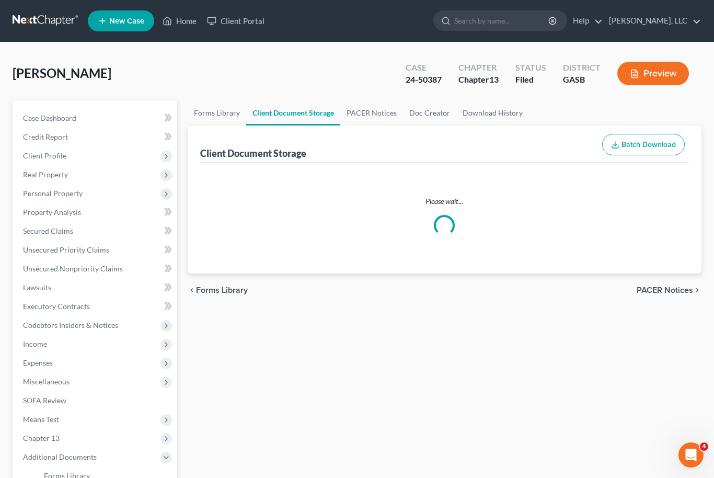
select select "1"
select select "4"
select select "3"
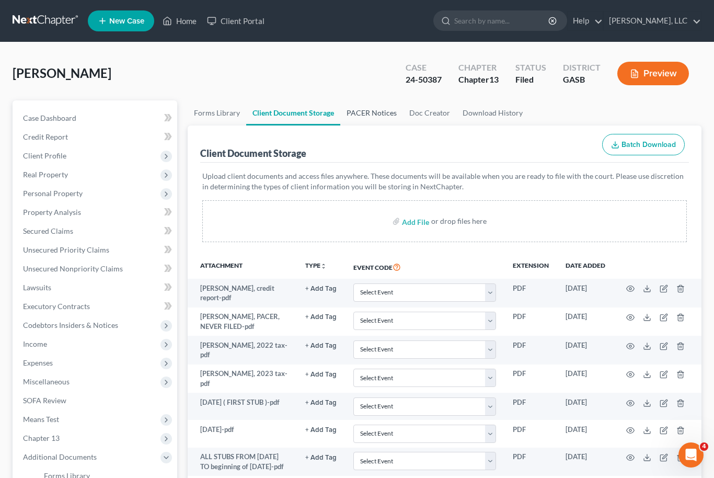
click at [381, 115] on link "PACER Notices" at bounding box center [371, 112] width 63 height 25
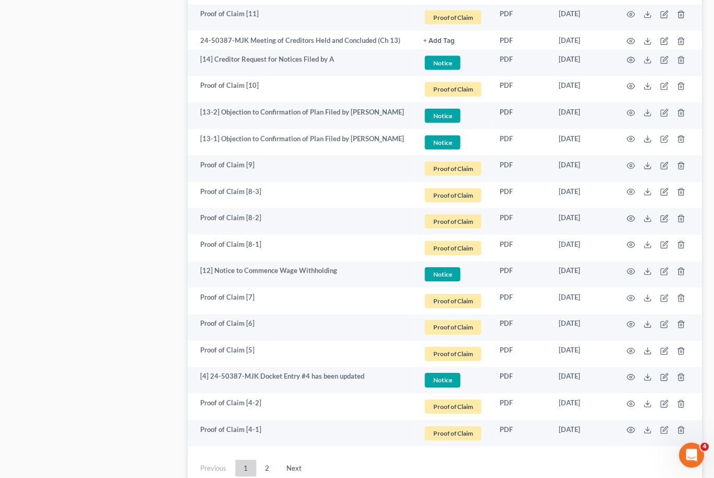
scroll to position [1837, 0]
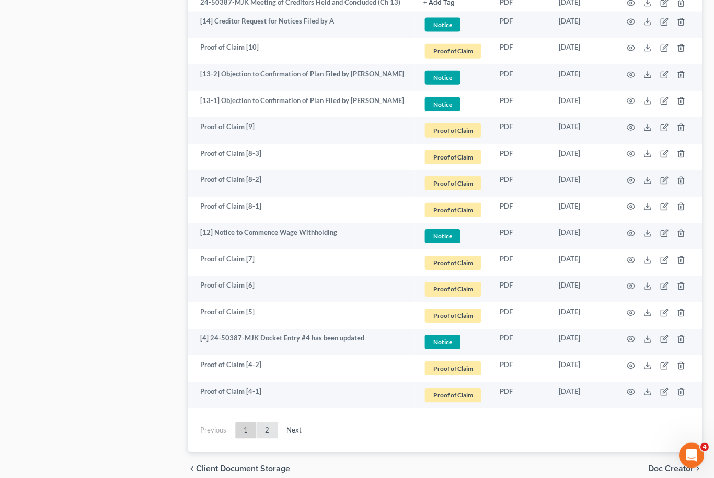
click at [258, 421] on link "2" at bounding box center [267, 429] width 21 height 17
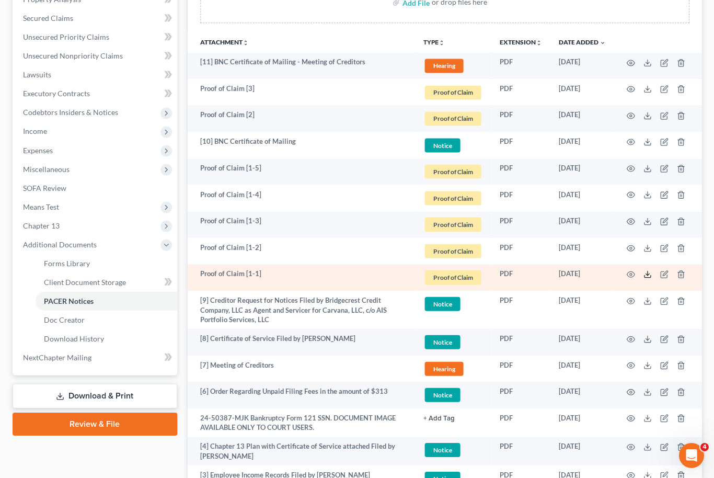
scroll to position [213, 0]
click at [647, 270] on icon at bounding box center [647, 274] width 8 height 8
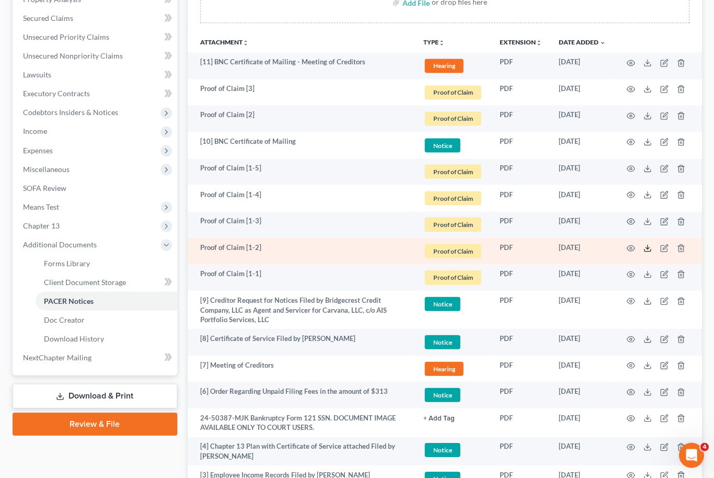
click at [649, 248] on icon at bounding box center [647, 247] width 8 height 8
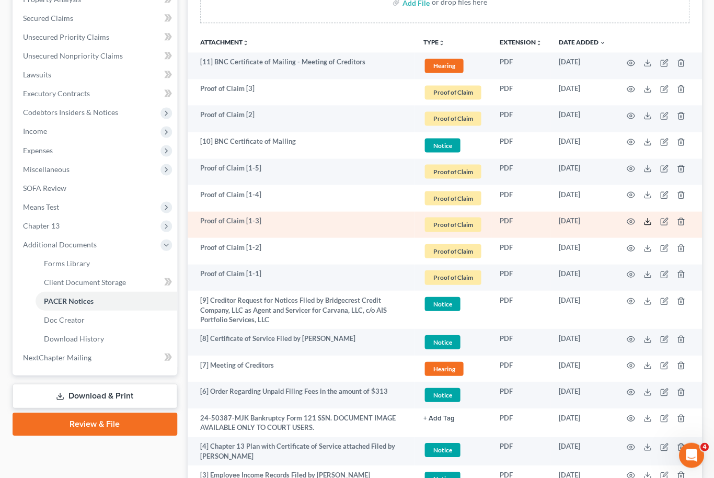
click at [650, 220] on icon at bounding box center [647, 221] width 8 height 8
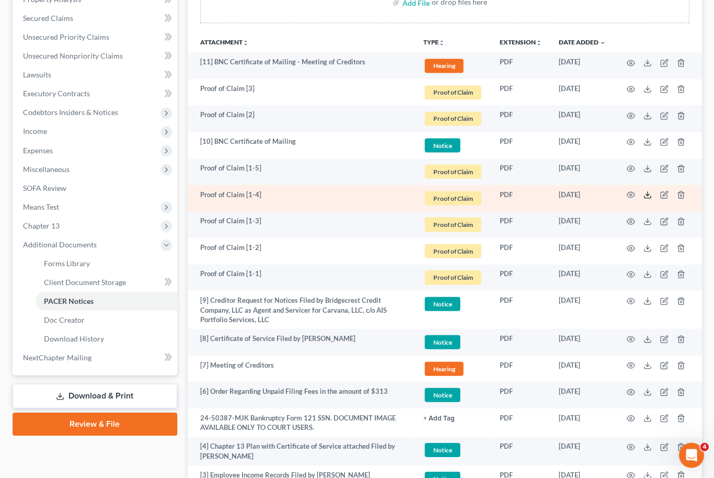
click at [649, 196] on icon at bounding box center [647, 194] width 8 height 8
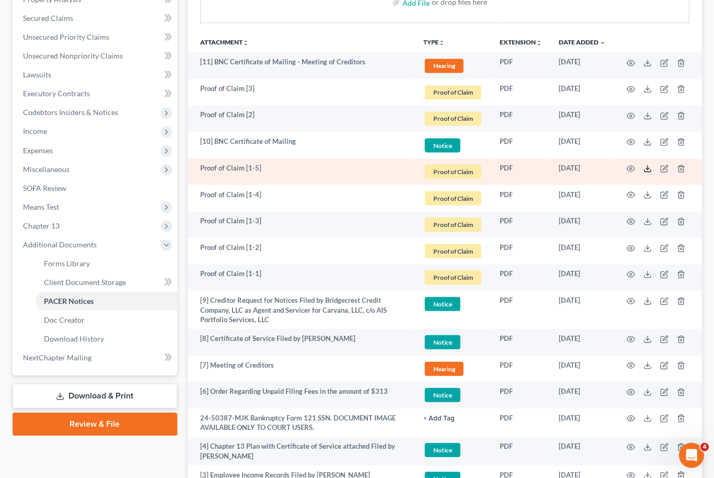
click at [650, 171] on icon at bounding box center [647, 168] width 8 height 8
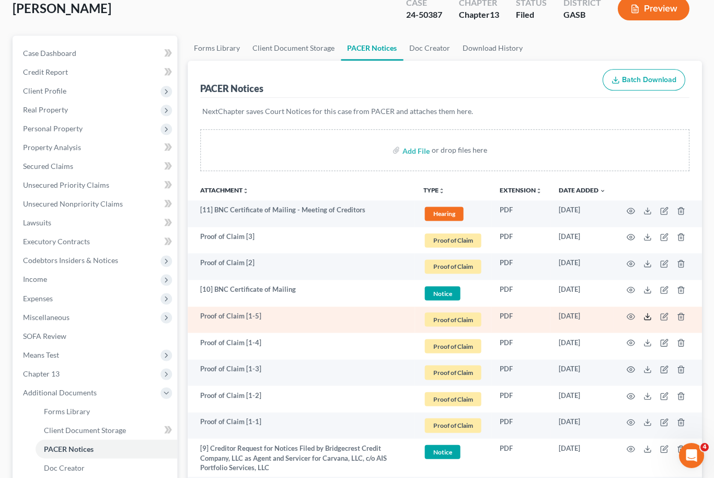
scroll to position [0, 0]
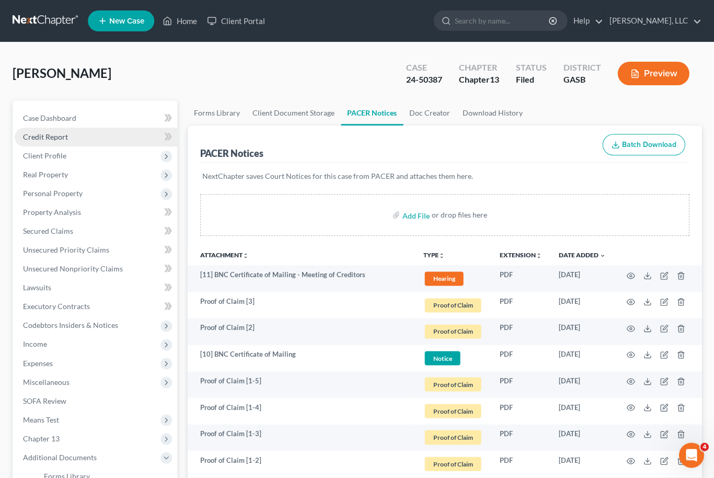
click at [34, 142] on link "Credit Report" at bounding box center [96, 136] width 162 height 19
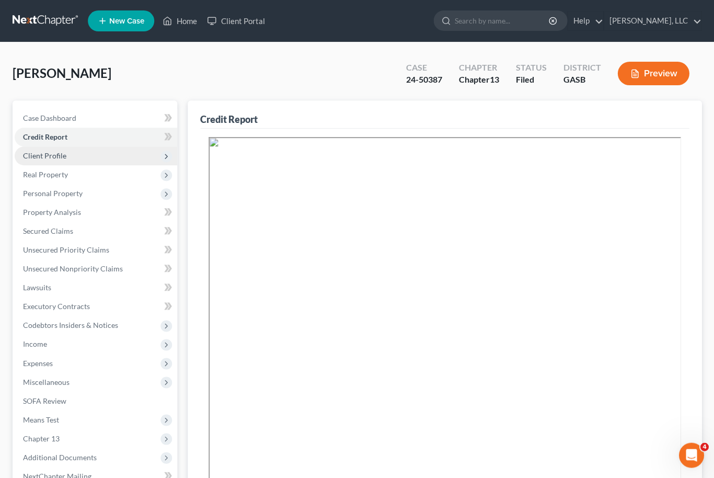
click at [36, 159] on span "Client Profile" at bounding box center [96, 155] width 162 height 19
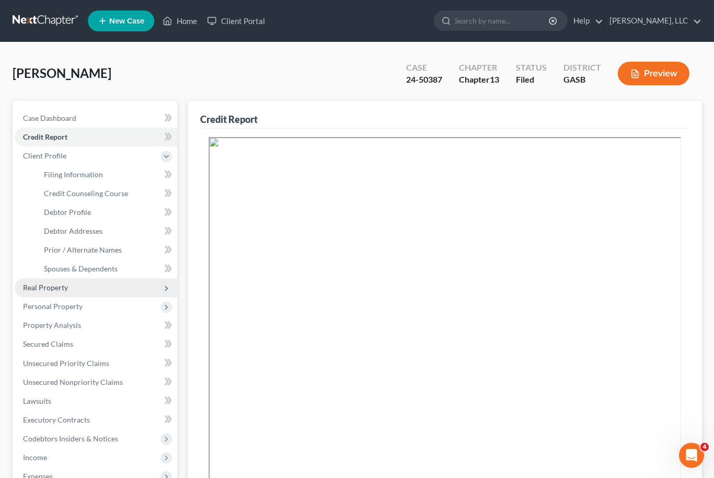
click at [34, 285] on span "Real Property" at bounding box center [45, 287] width 45 height 9
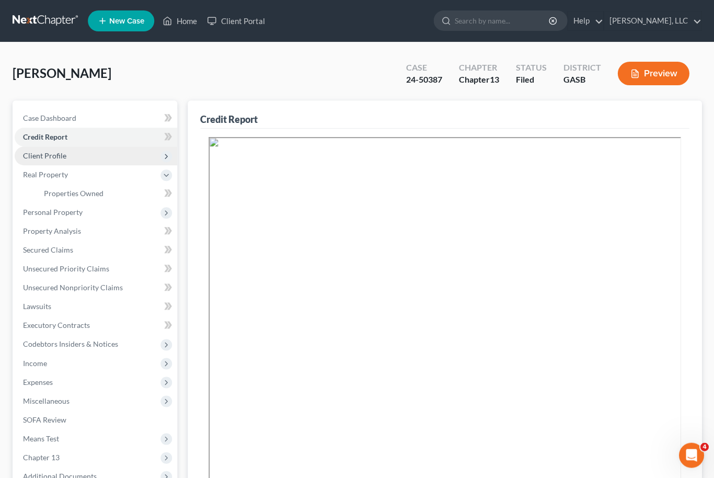
click at [38, 157] on span "Client Profile" at bounding box center [44, 155] width 43 height 9
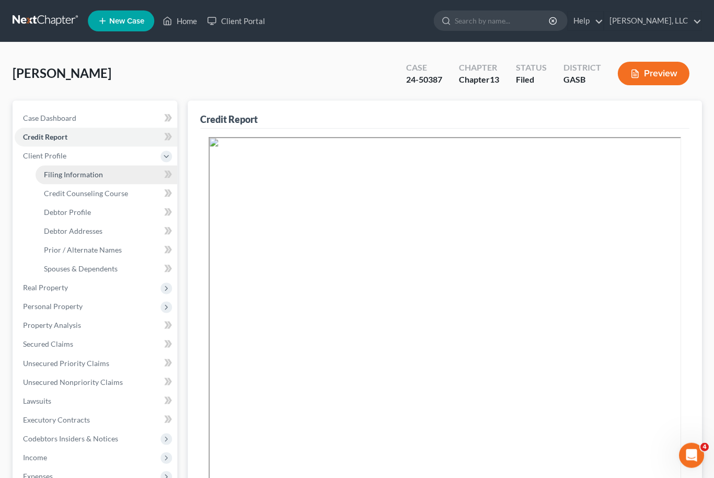
click at [64, 179] on link "Filing Information" at bounding box center [107, 174] width 142 height 19
select select "1"
select select "0"
select select "3"
select select "10"
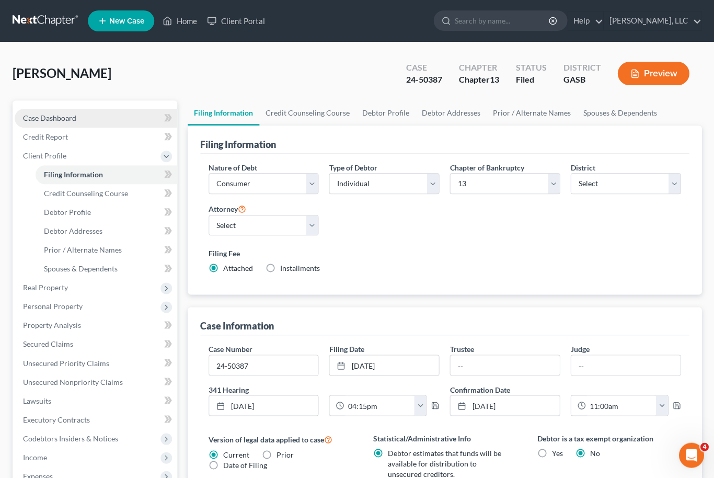
click at [43, 116] on span "Case Dashboard" at bounding box center [49, 117] width 53 height 9
